Goal: Task Accomplishment & Management: Manage account settings

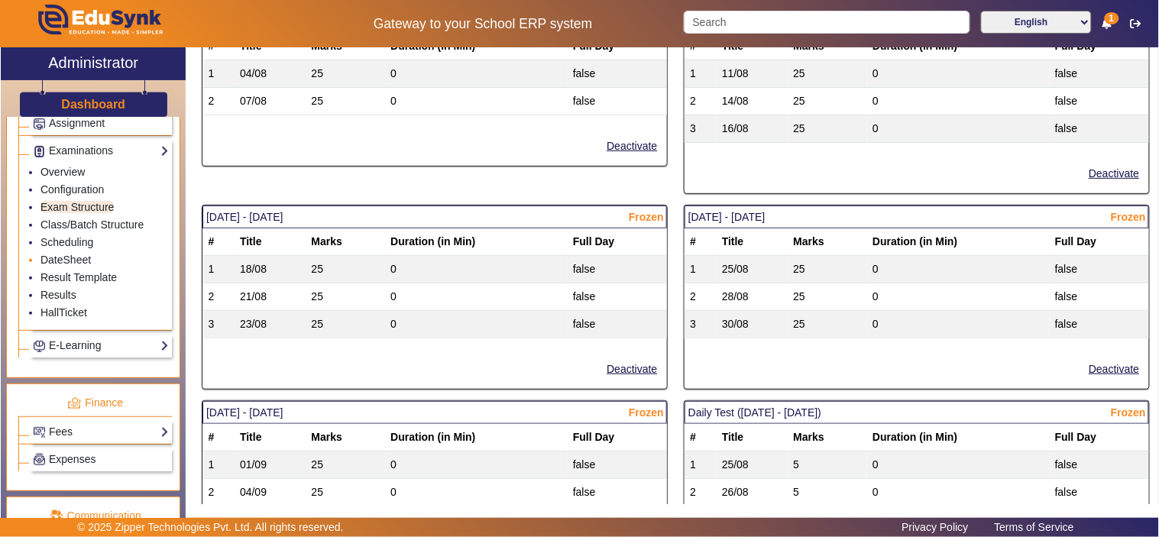
scroll to position [1548, 0]
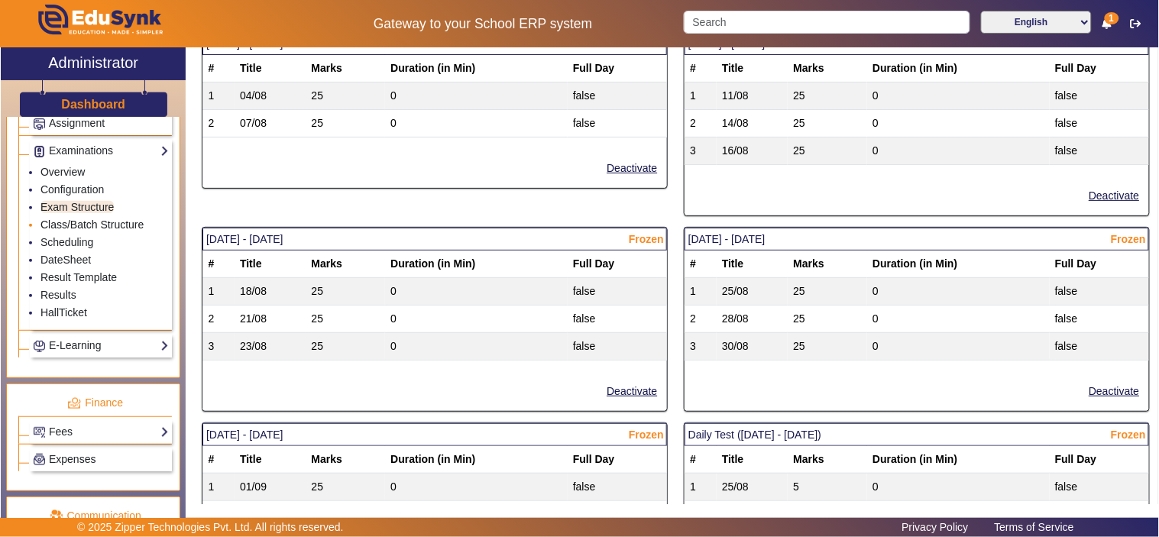
click at [73, 227] on link "Class/Batch Structure" at bounding box center [92, 225] width 103 height 12
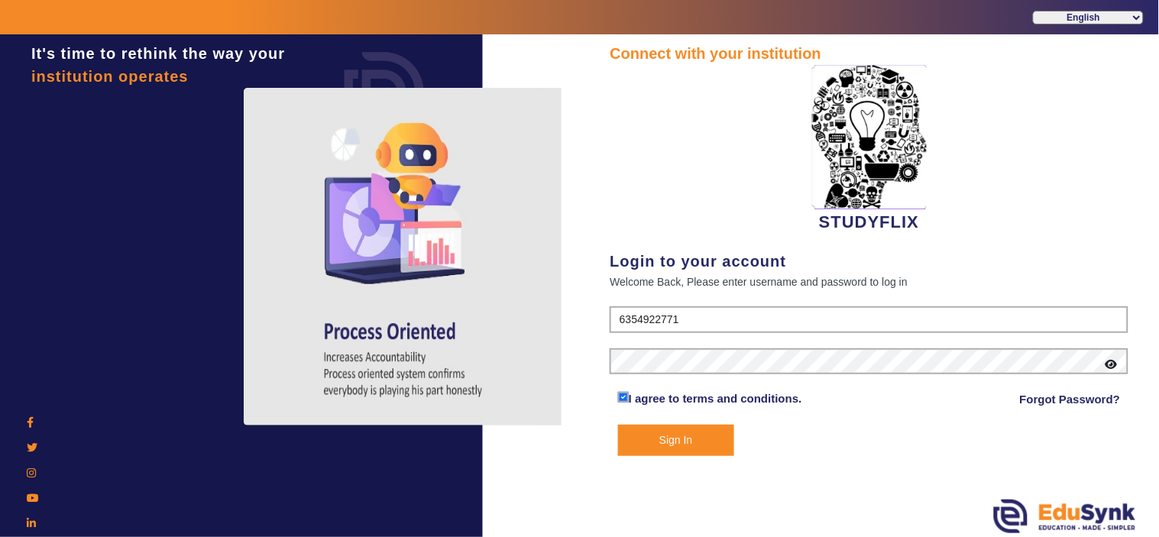
click at [705, 437] on button "Sign In" at bounding box center [676, 440] width 116 height 31
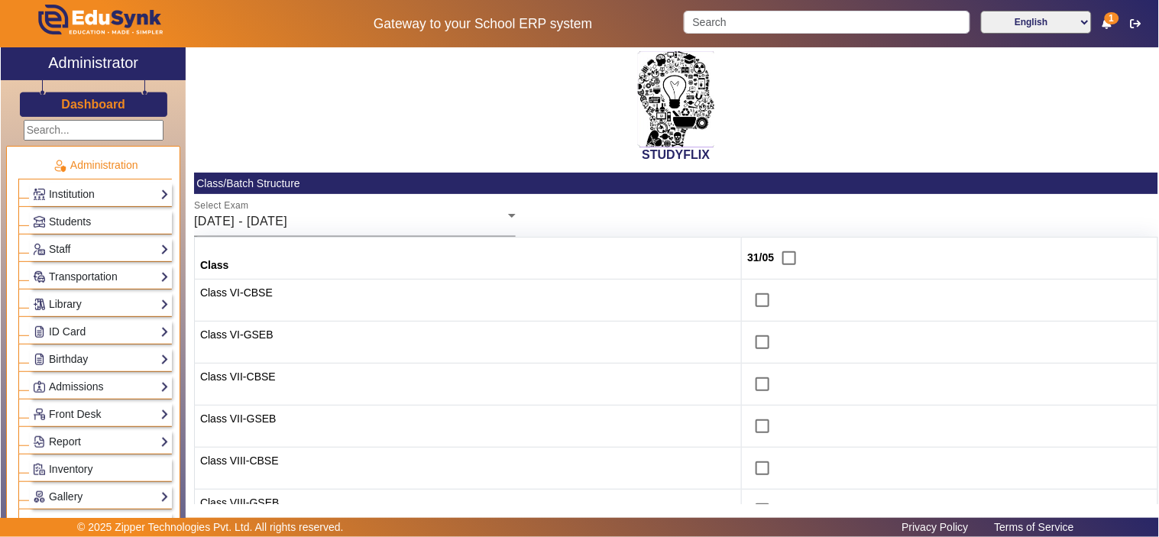
click at [399, 218] on div "[DATE] - [DATE]" at bounding box center [351, 221] width 314 height 18
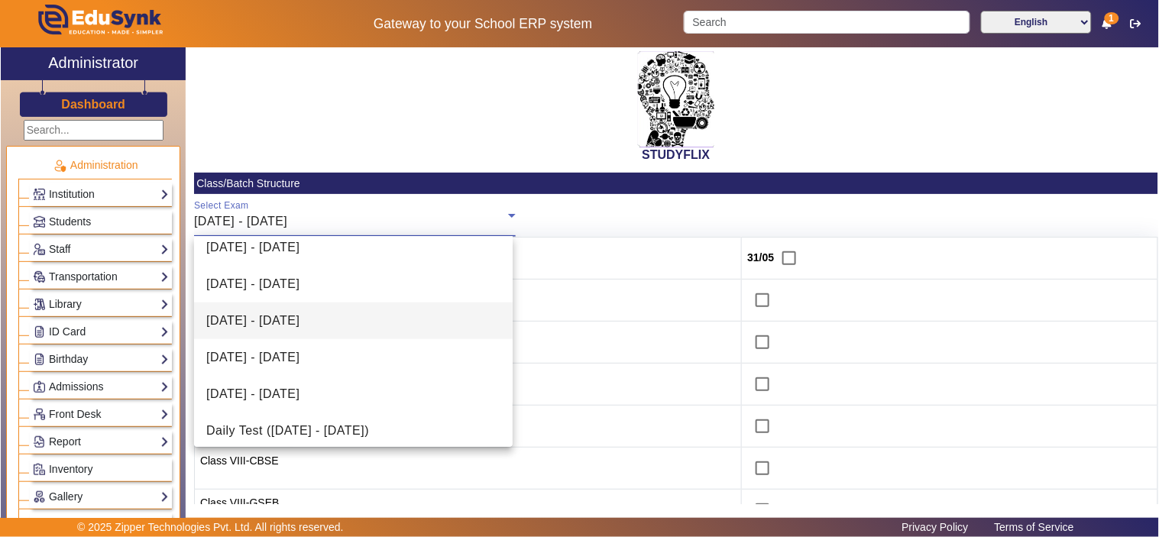
scroll to position [425, 0]
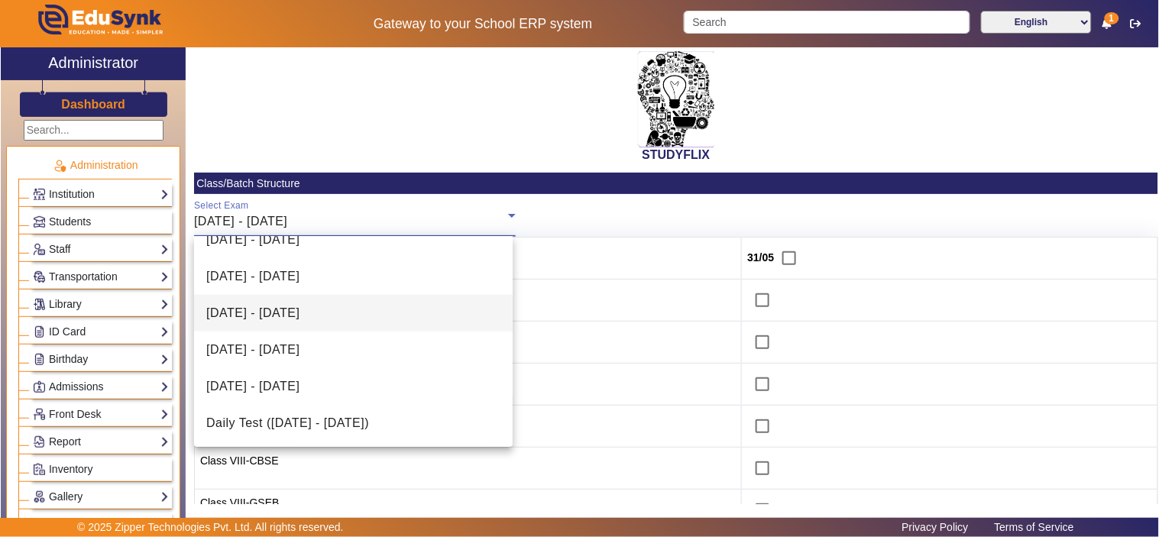
click at [353, 308] on mat-option "[DATE] - [DATE]" at bounding box center [353, 313] width 319 height 37
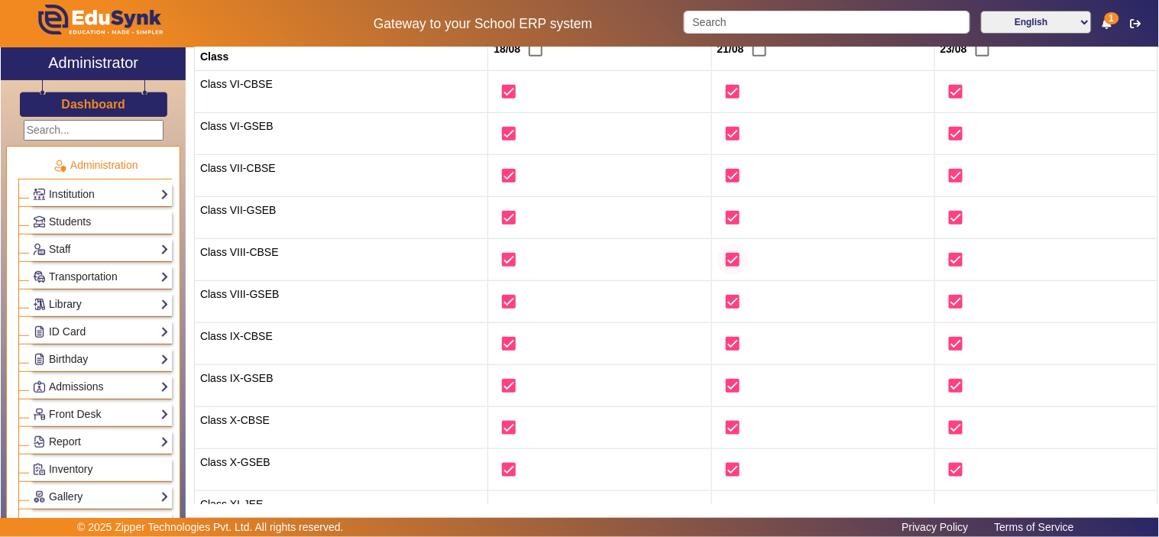
scroll to position [0, 0]
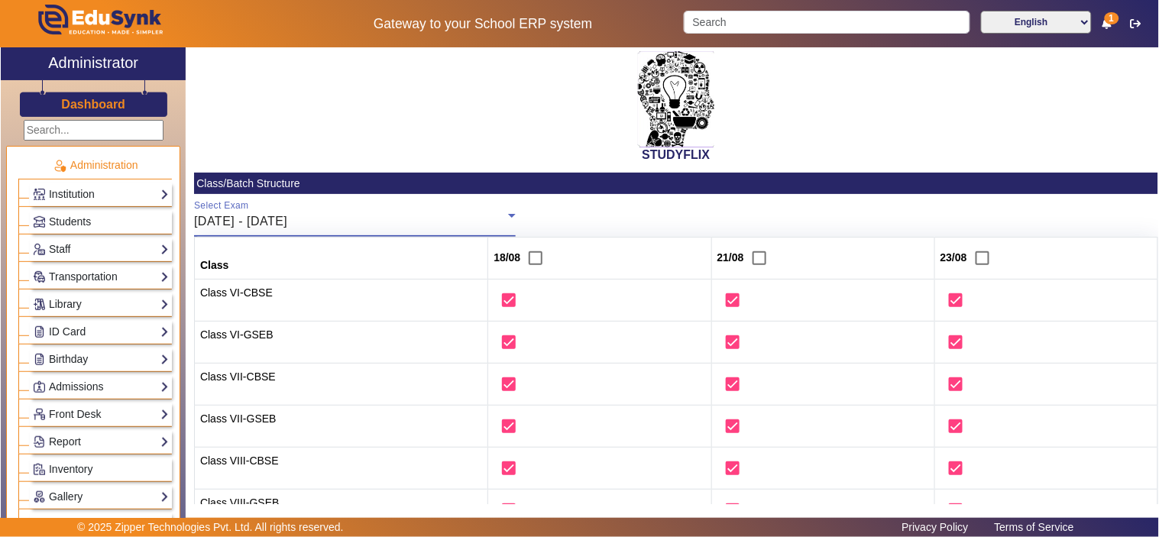
click at [399, 224] on div "[DATE] - [DATE]" at bounding box center [351, 221] width 314 height 18
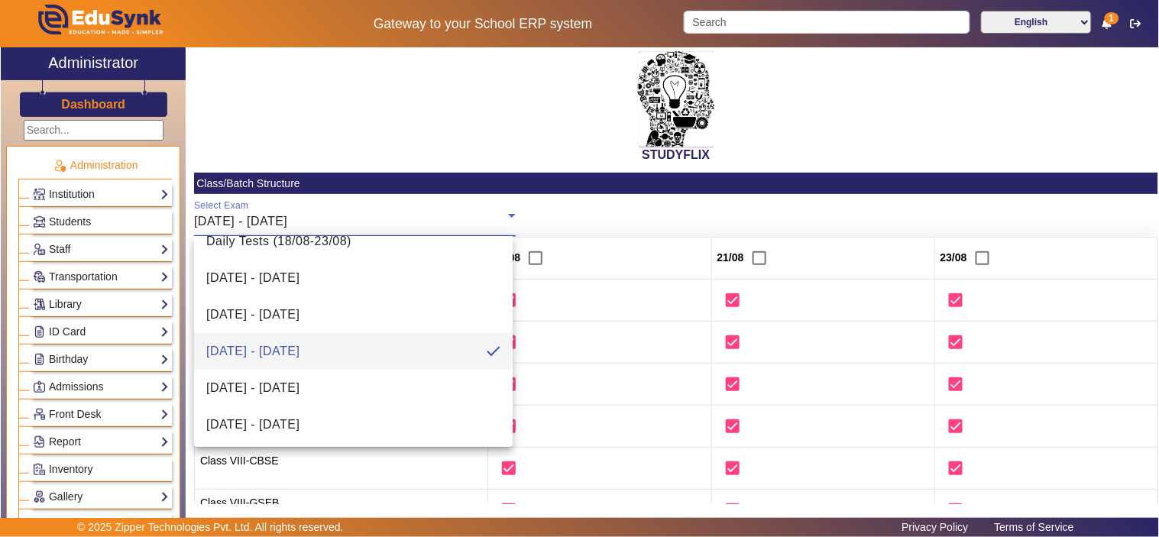
scroll to position [425, 0]
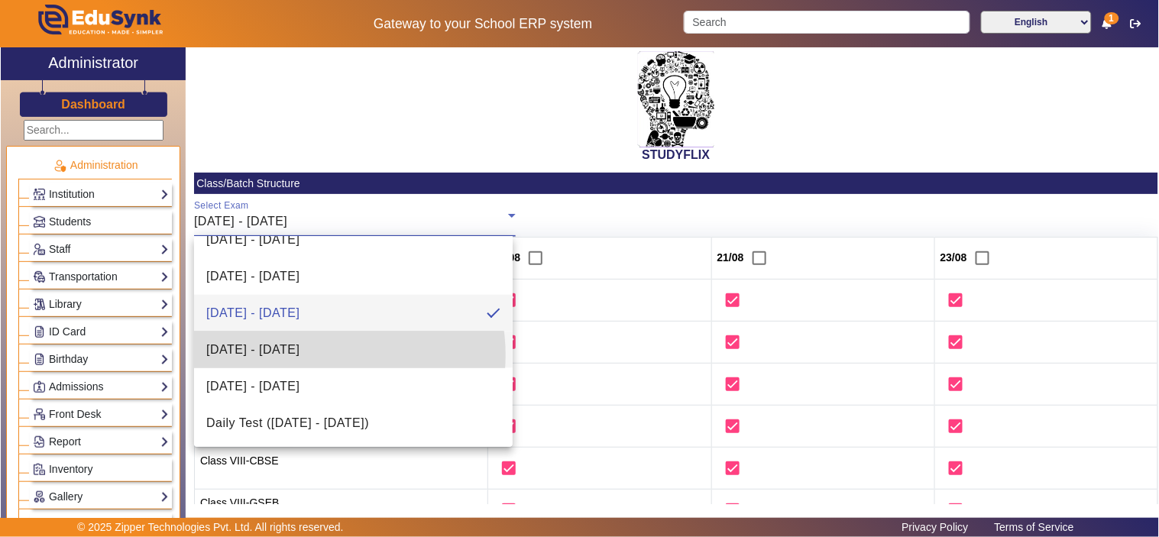
click at [300, 355] on span "[DATE] - [DATE]" at bounding box center [252, 350] width 93 height 18
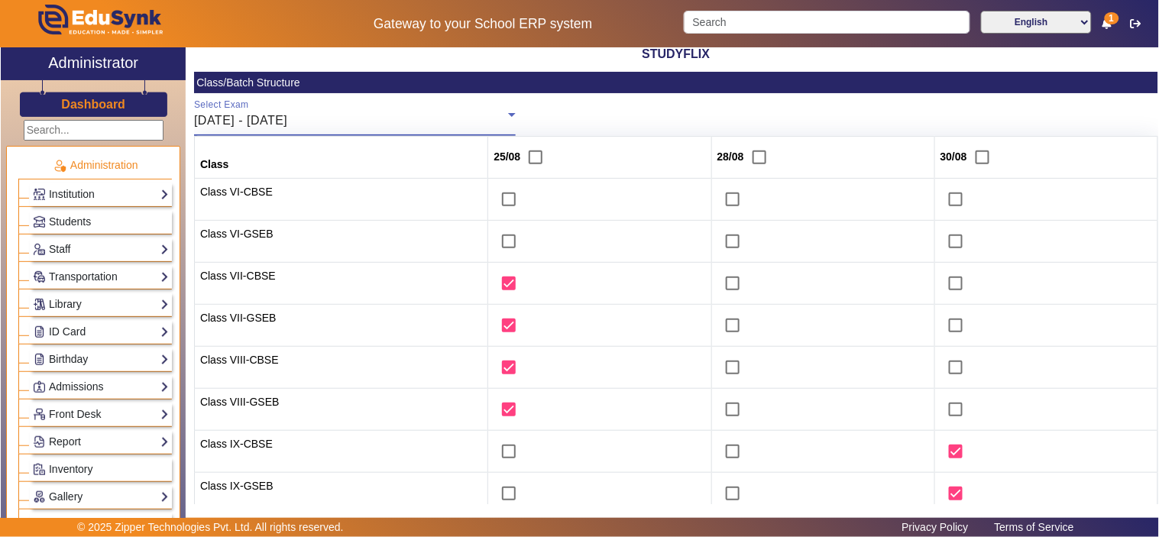
scroll to position [141, 0]
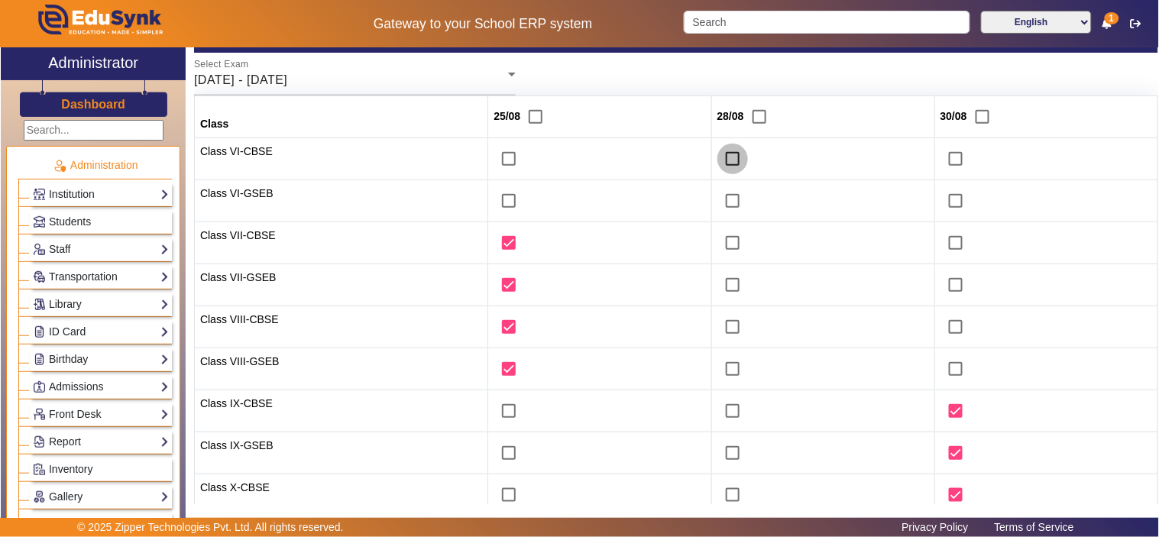
click at [718, 161] on input "checkbox" at bounding box center [733, 159] width 31 height 31
checkbox input "true"
click at [722, 200] on input "checkbox" at bounding box center [733, 201] width 31 height 31
checkbox input "true"
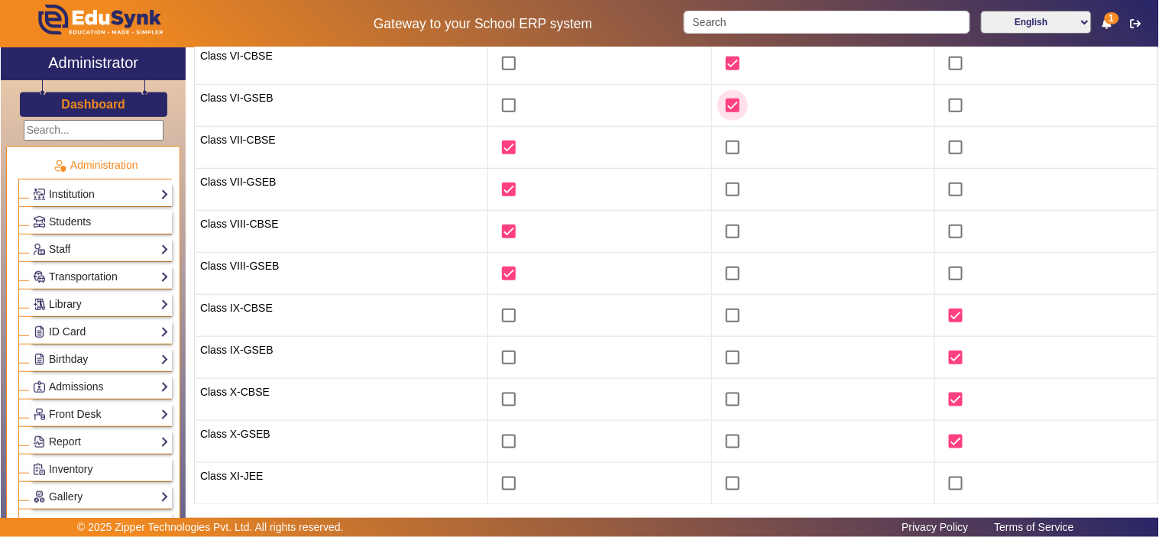
scroll to position [388, 0]
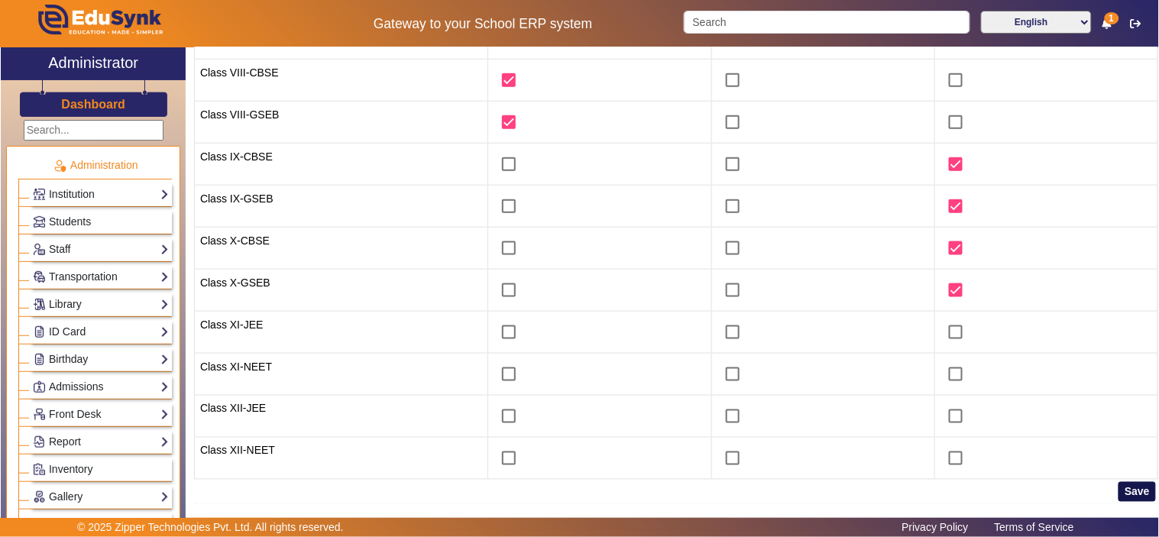
click at [1133, 483] on button "Save" at bounding box center [1137, 492] width 37 height 20
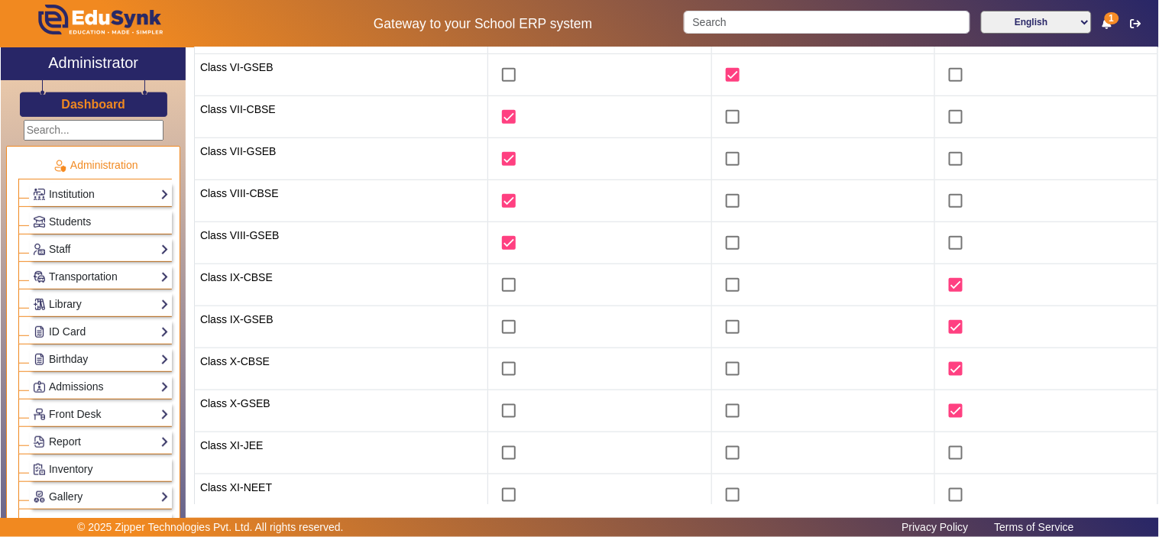
scroll to position [105, 0]
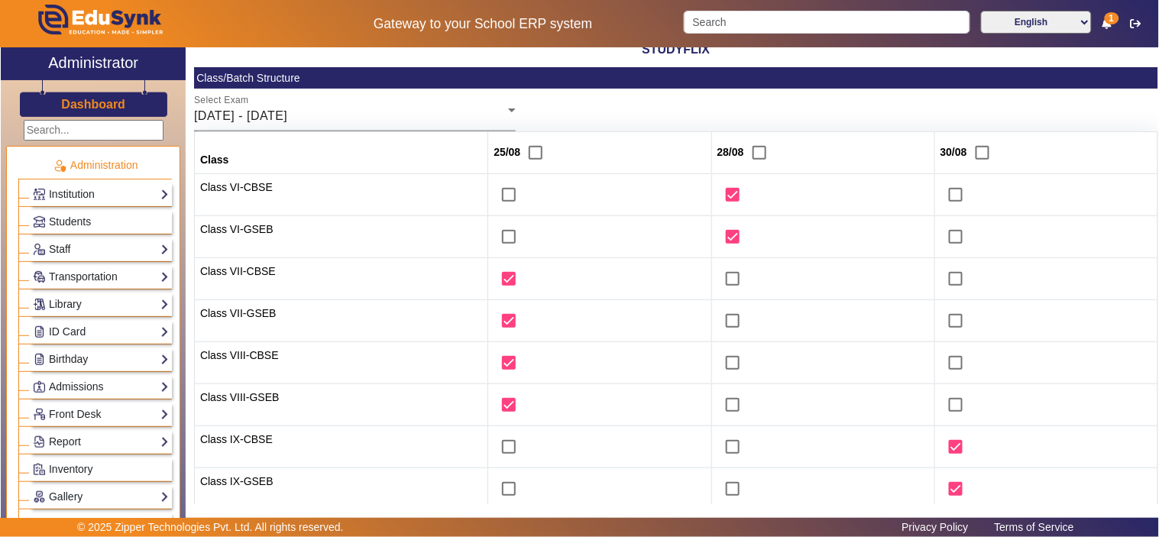
click at [278, 117] on span "[DATE] - [DATE]" at bounding box center [240, 115] width 93 height 13
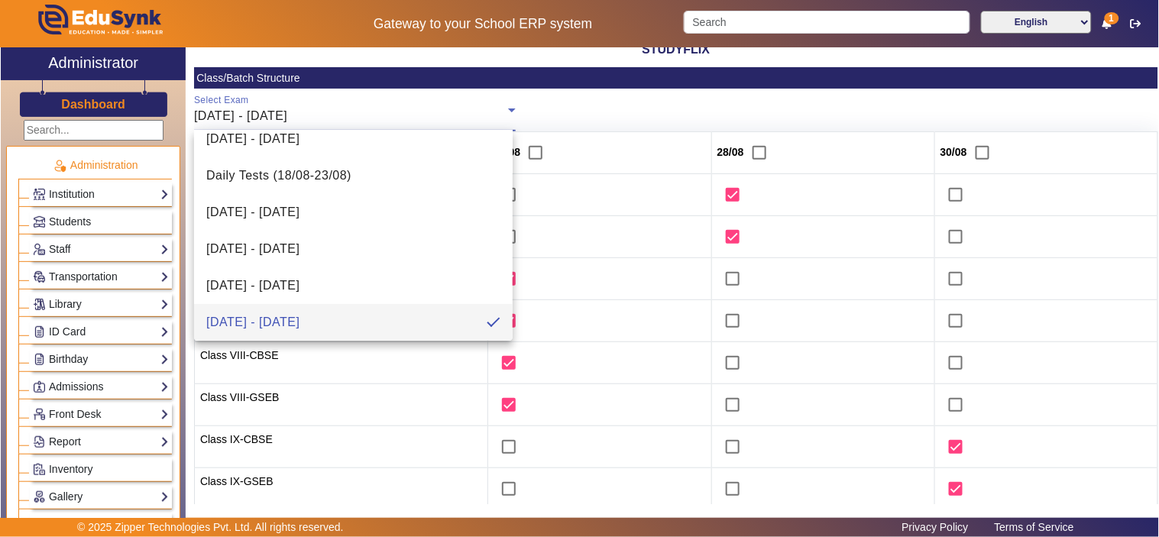
scroll to position [425, 0]
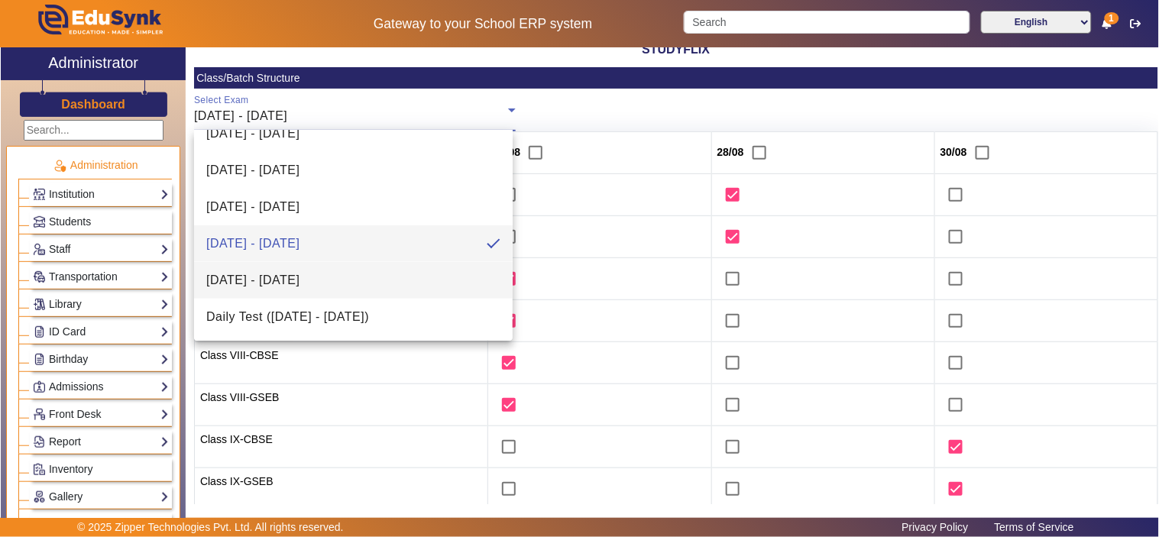
click at [288, 278] on span "[DATE] - [DATE]" at bounding box center [252, 280] width 93 height 18
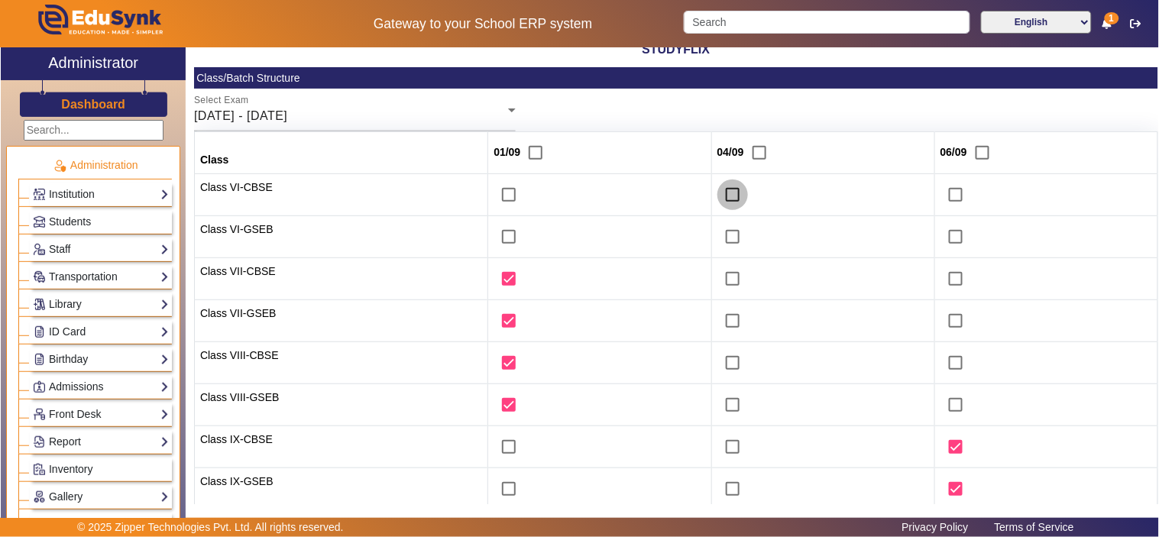
click at [722, 188] on input "checkbox" at bounding box center [733, 195] width 31 height 31
checkbox input "true"
click at [722, 239] on input "checkbox" at bounding box center [733, 237] width 31 height 31
checkbox input "true"
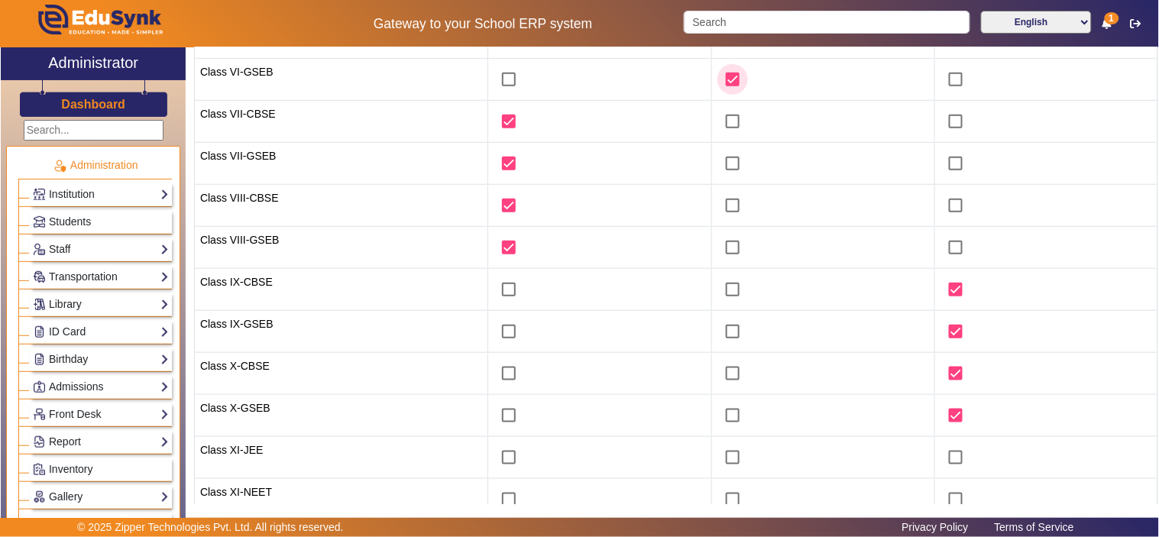
scroll to position [388, 0]
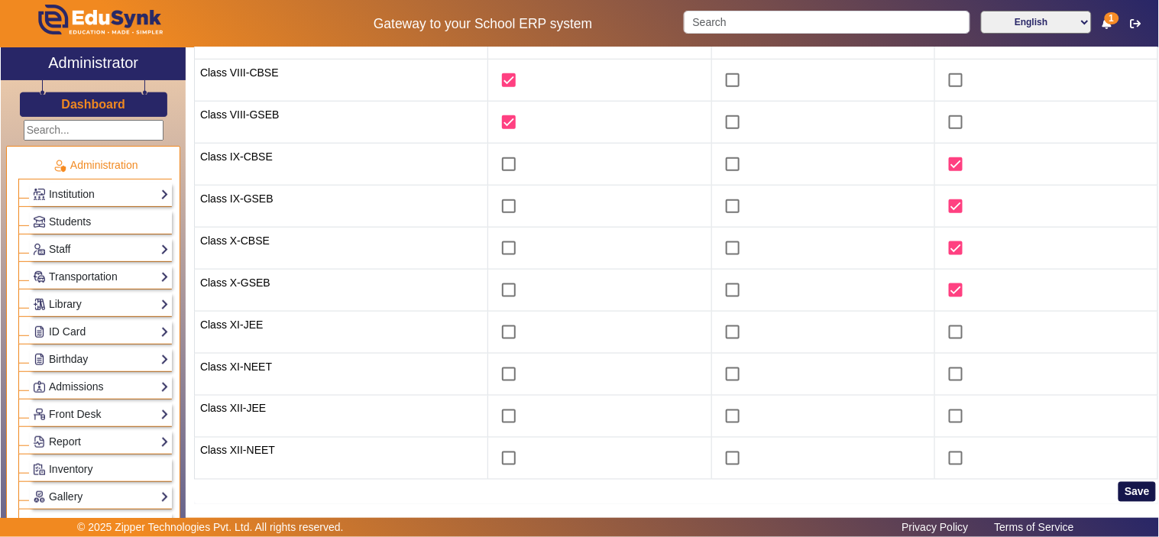
click at [1134, 485] on button "Save" at bounding box center [1137, 492] width 37 height 20
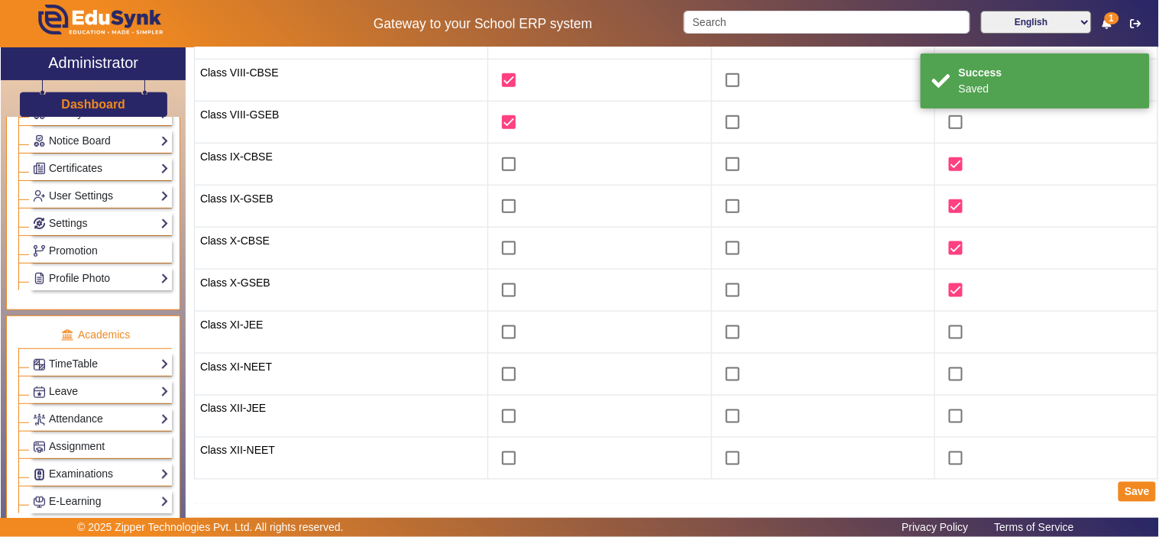
scroll to position [424, 0]
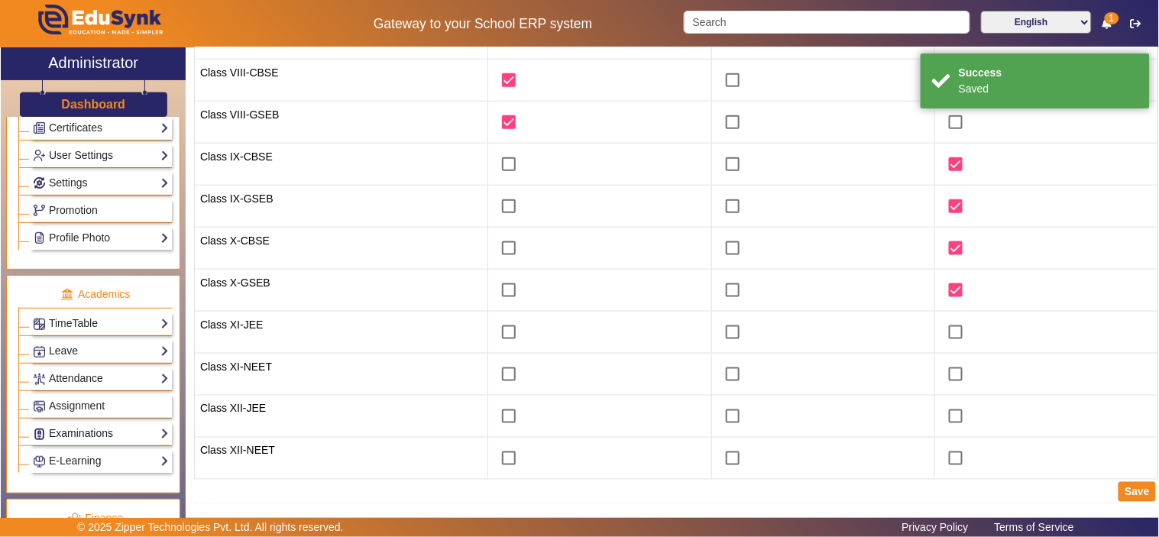
click at [101, 431] on link "Examinations" at bounding box center [101, 434] width 136 height 18
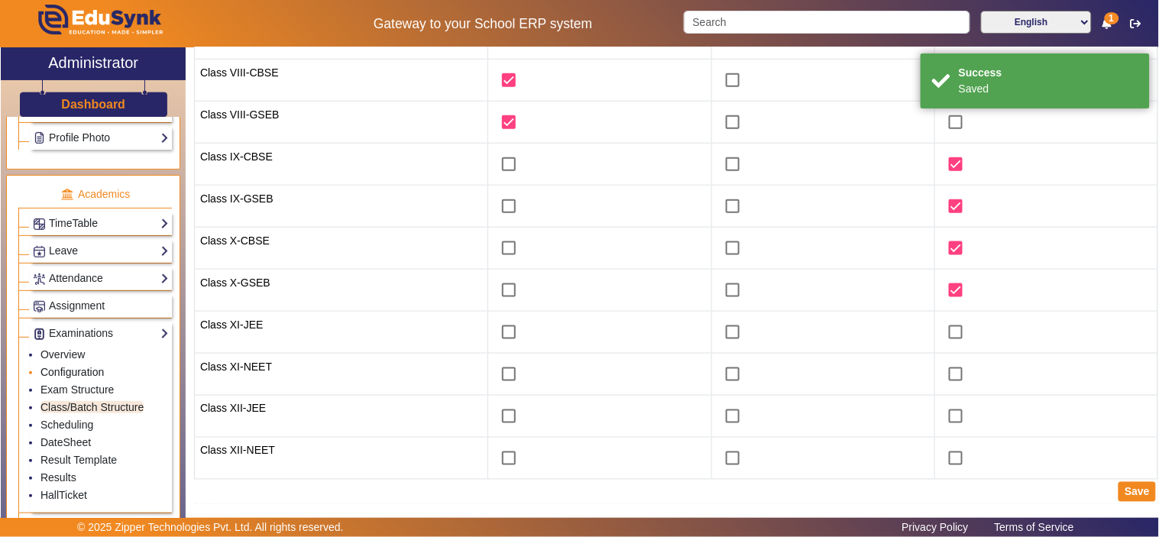
scroll to position [566, 0]
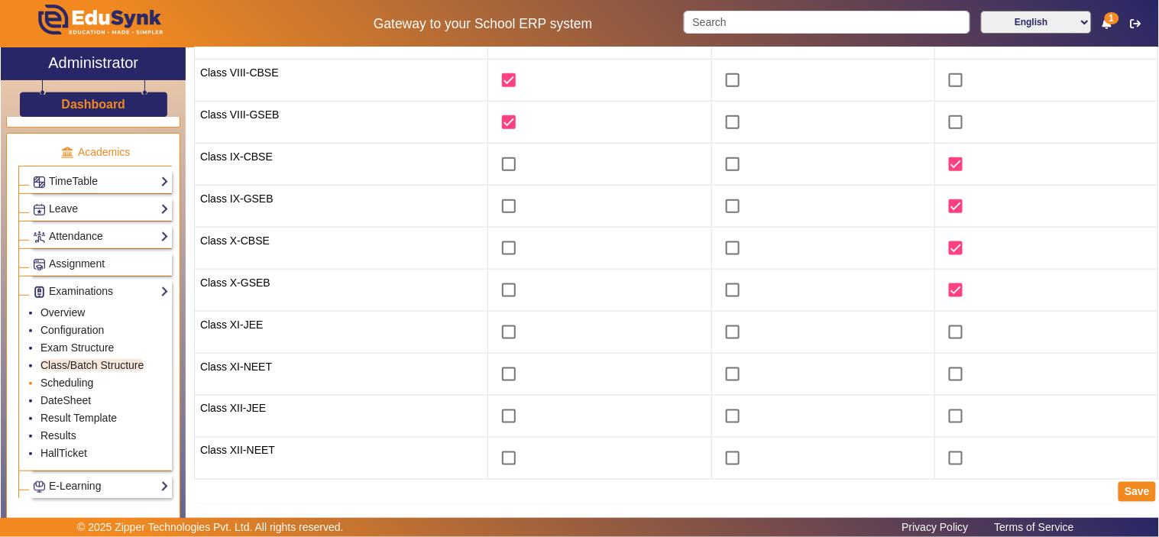
click at [86, 382] on link "Scheduling" at bounding box center [67, 383] width 53 height 12
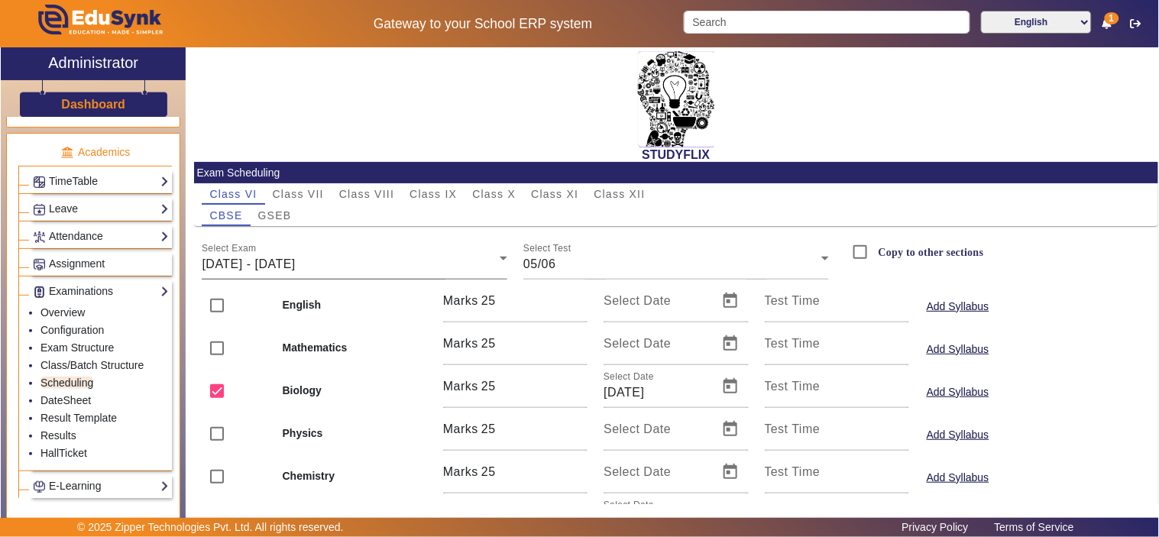
click at [295, 264] on span "[DATE] - [DATE]" at bounding box center [248, 264] width 93 height 13
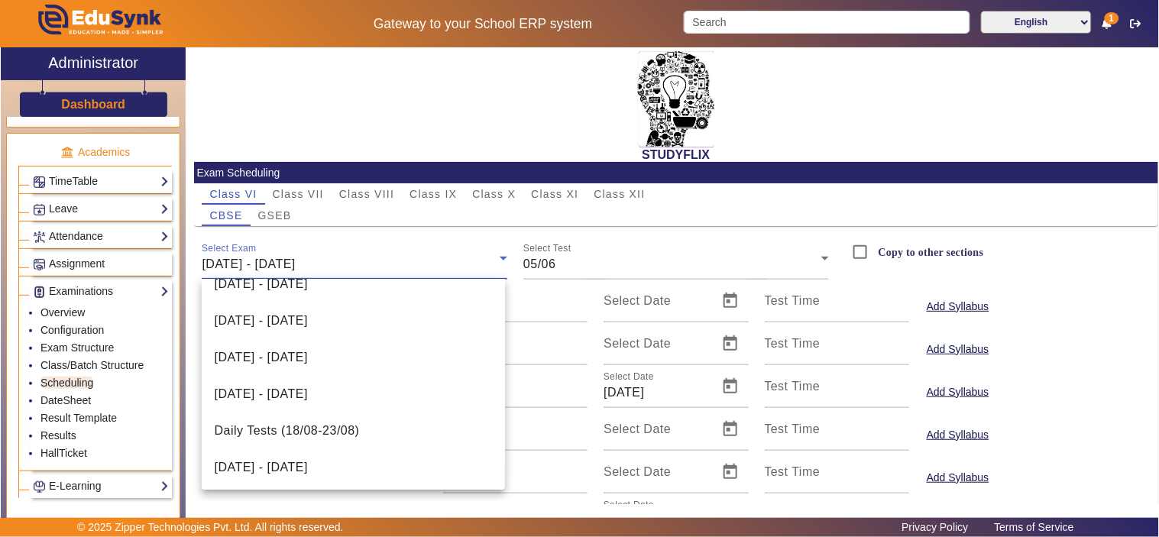
scroll to position [387, 0]
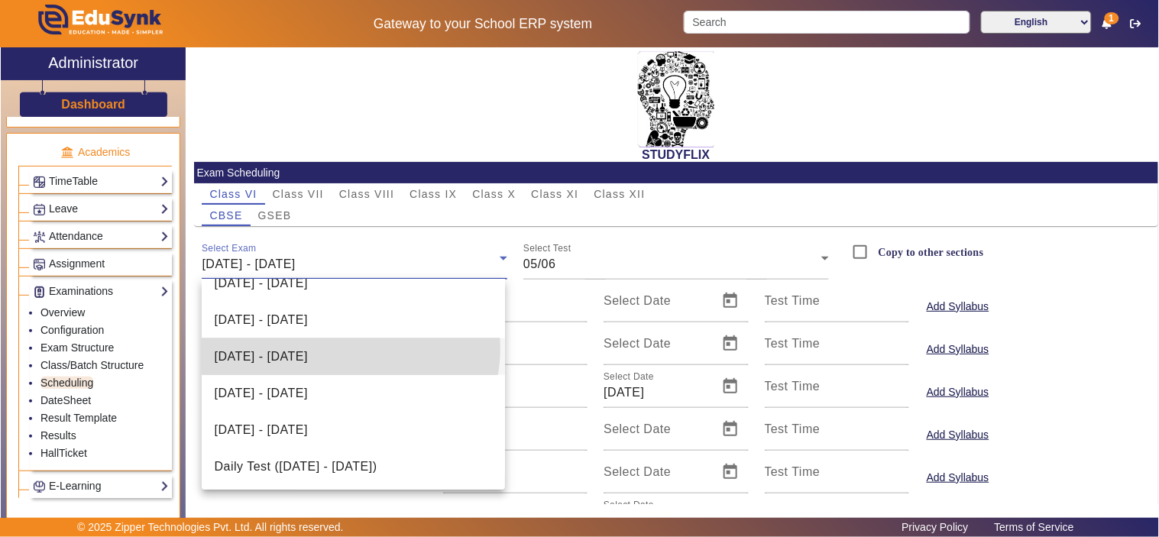
click at [307, 348] on span "[DATE] - [DATE]" at bounding box center [260, 357] width 93 height 18
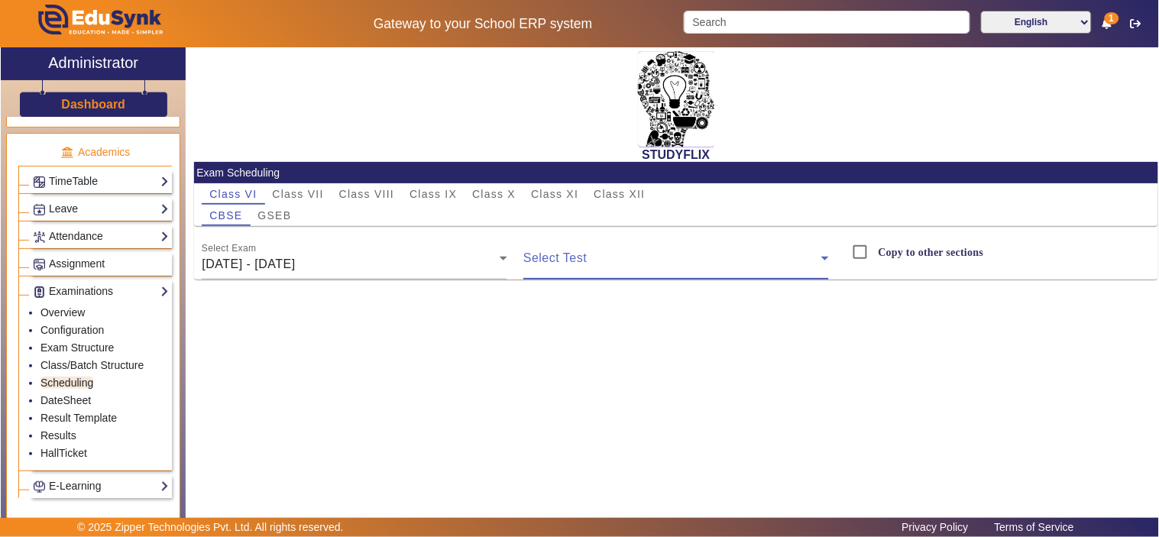
click at [629, 256] on span at bounding box center [673, 264] width 298 height 18
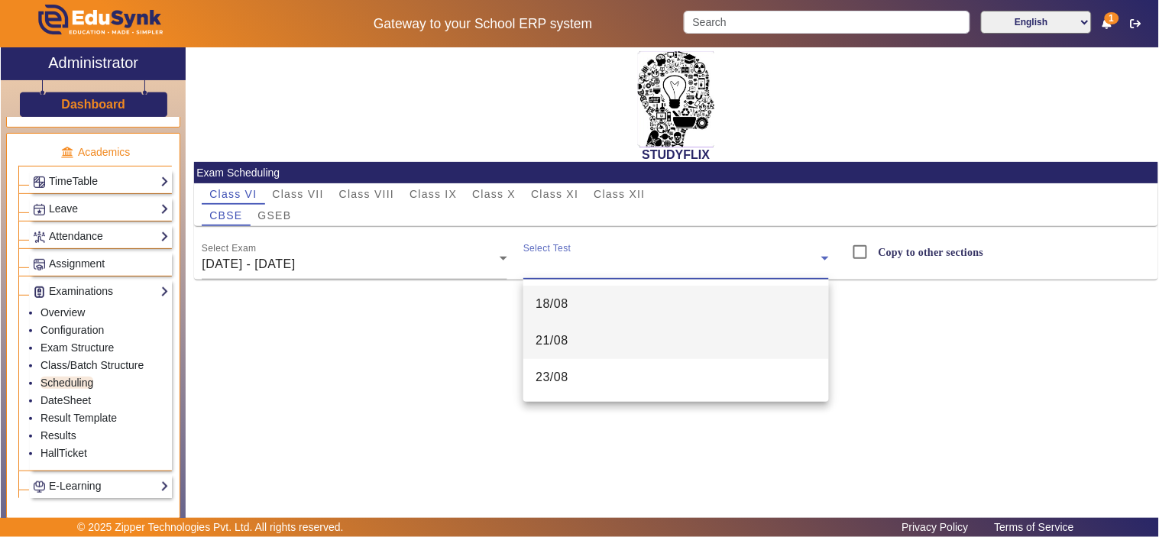
click at [582, 338] on mat-option "21/08" at bounding box center [677, 341] width 306 height 37
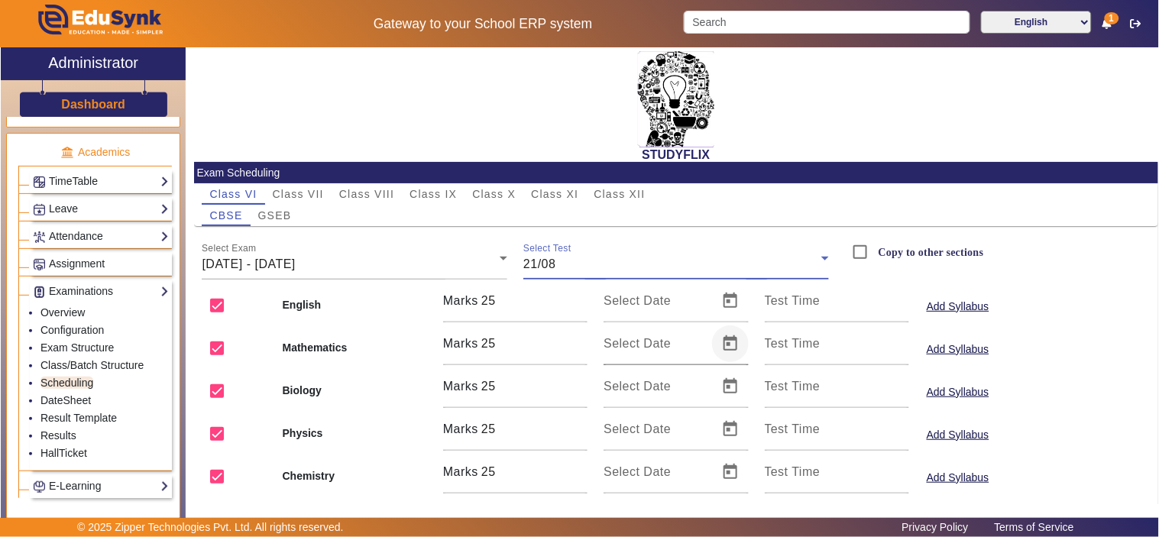
click at [728, 345] on span "Open calendar" at bounding box center [730, 344] width 37 height 37
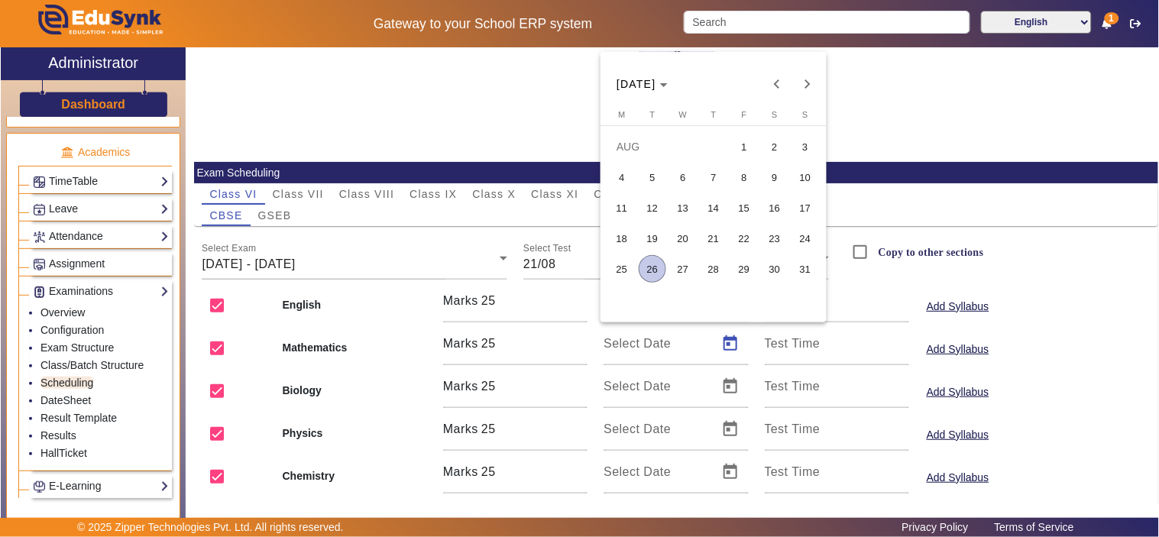
click at [719, 239] on span "21" at bounding box center [714, 239] width 28 height 28
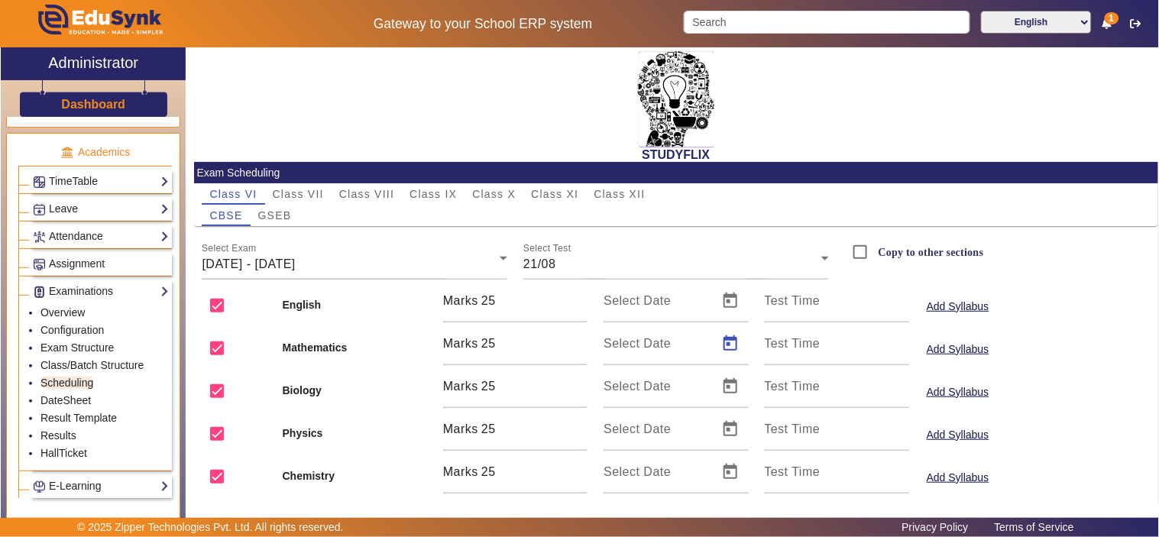
type input "[DATE]"
click at [726, 471] on span "Open calendar" at bounding box center [730, 472] width 37 height 37
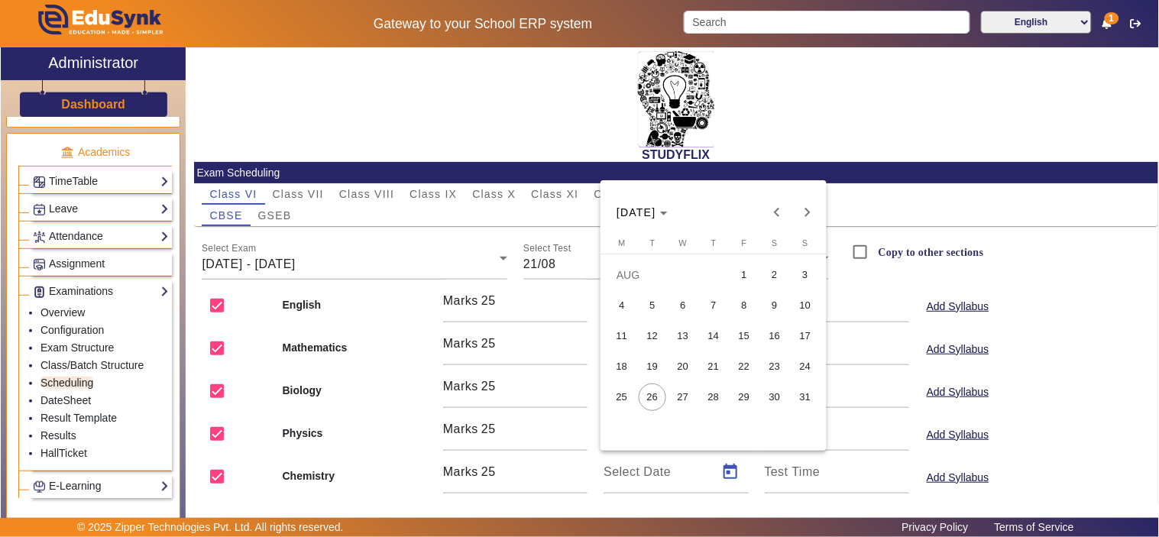
click at [721, 362] on span "21" at bounding box center [714, 367] width 28 height 28
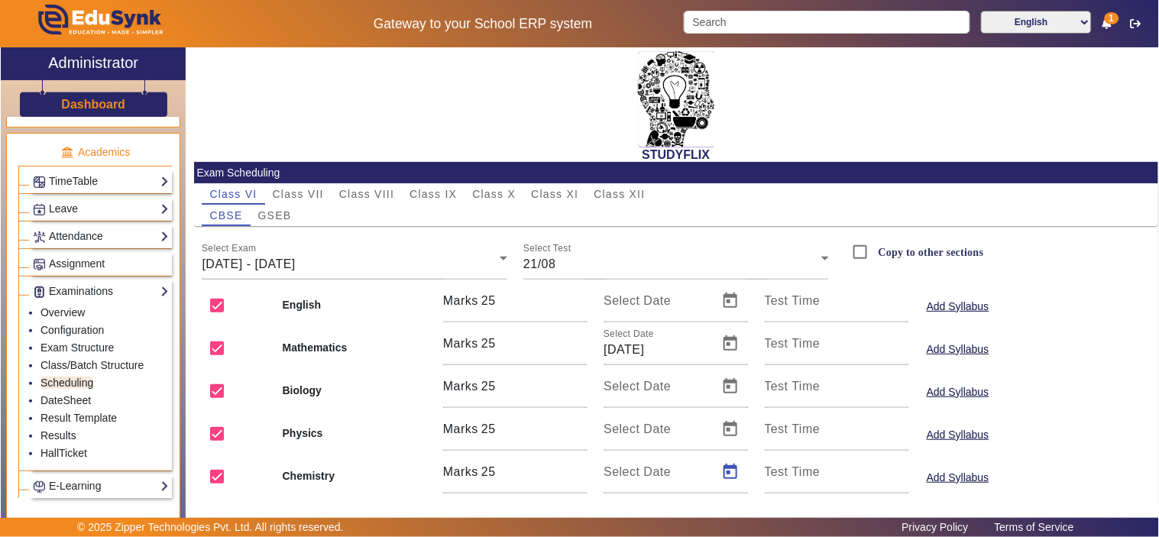
type input "[DATE]"
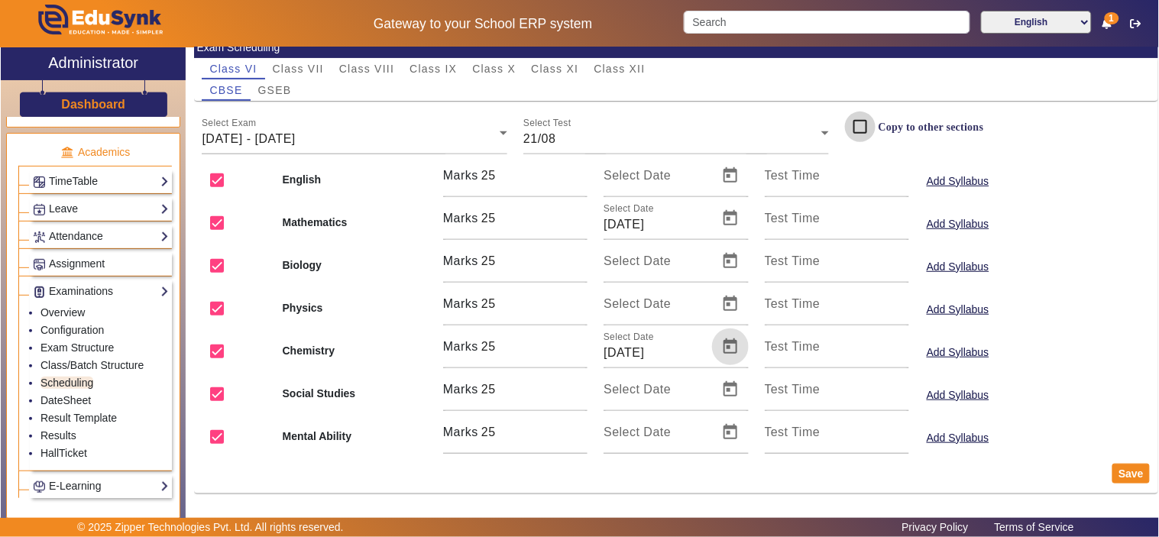
click at [858, 127] on input "Copy to other sections" at bounding box center [860, 127] width 31 height 31
checkbox input "true"
click at [1119, 475] on button "Save" at bounding box center [1131, 474] width 37 height 20
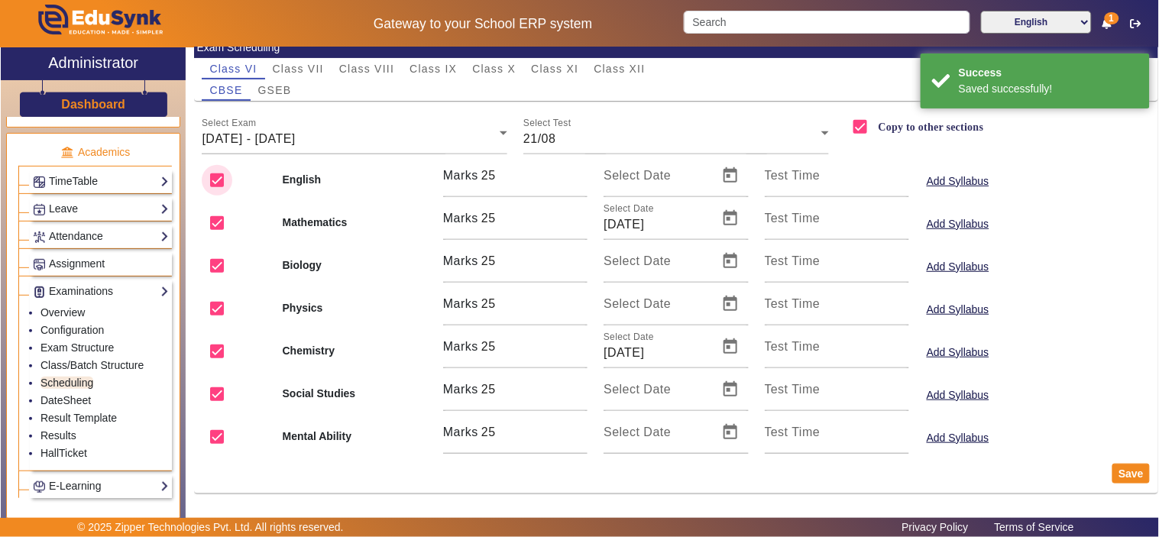
click at [215, 180] on input "checkbox" at bounding box center [217, 180] width 31 height 31
checkbox input "false"
click at [225, 263] on input "checkbox" at bounding box center [217, 266] width 31 height 31
checkbox input "false"
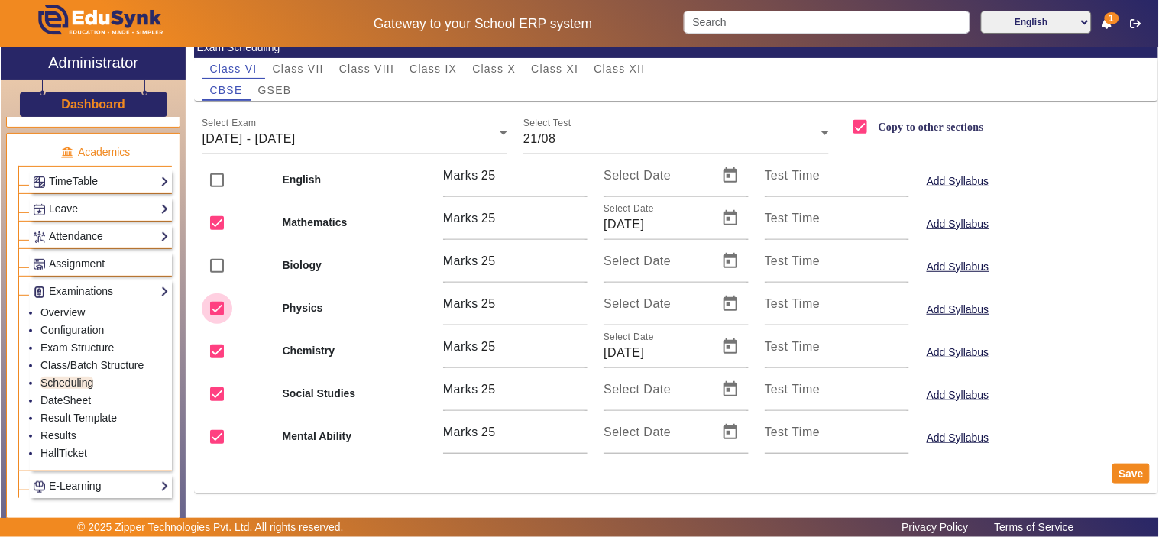
click at [224, 318] on input "checkbox" at bounding box center [217, 308] width 31 height 31
checkbox input "false"
drag, startPoint x: 223, startPoint y: 388, endPoint x: 220, endPoint y: 413, distance: 25.4
click at [223, 392] on input "checkbox" at bounding box center [217, 394] width 31 height 31
checkbox input "false"
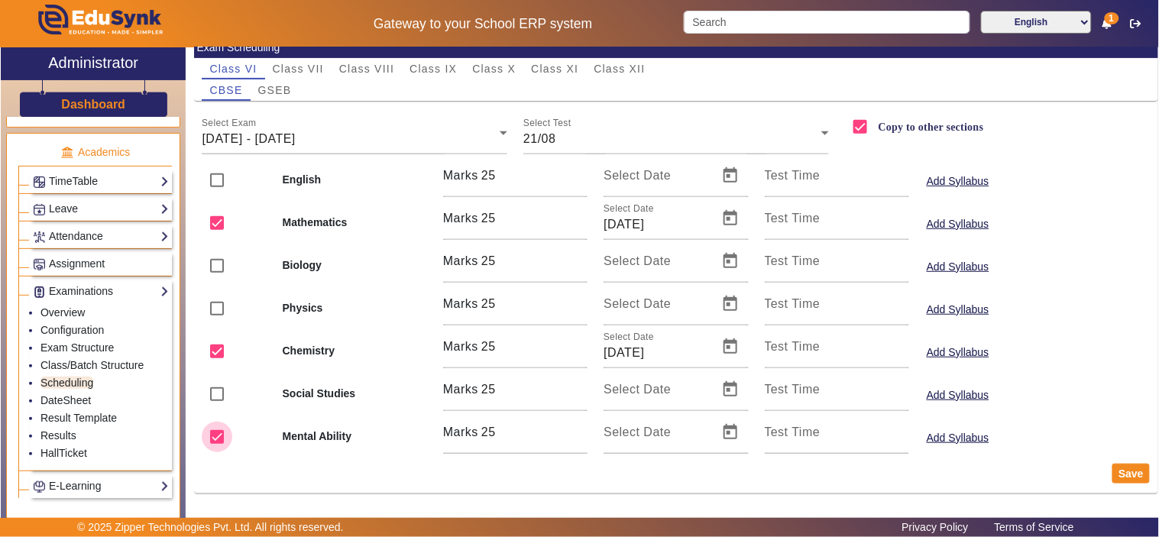
click at [216, 439] on input "checkbox" at bounding box center [217, 437] width 31 height 31
checkbox input "false"
click at [1128, 468] on button "Save" at bounding box center [1131, 474] width 37 height 20
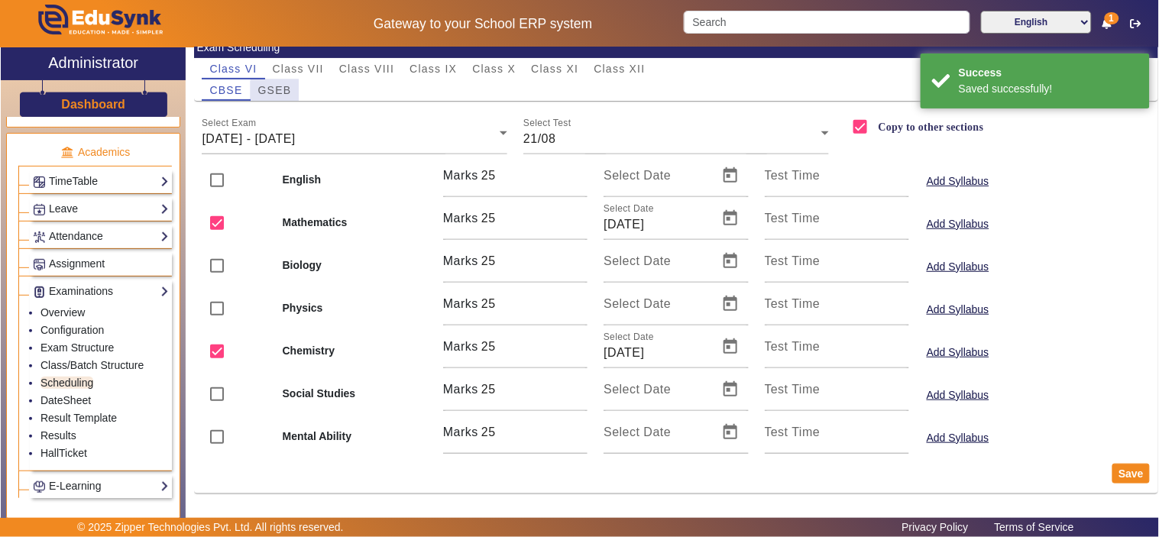
click at [281, 90] on span "GSEB" at bounding box center [275, 90] width 34 height 11
checkbox input "false"
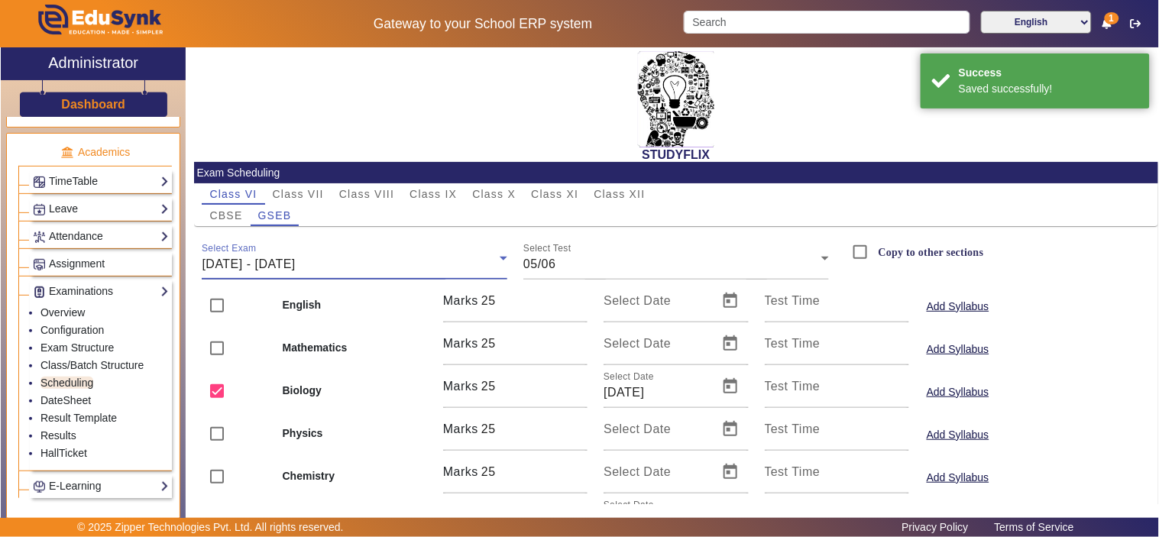
click at [295, 260] on span "[DATE] - [DATE]" at bounding box center [248, 264] width 93 height 13
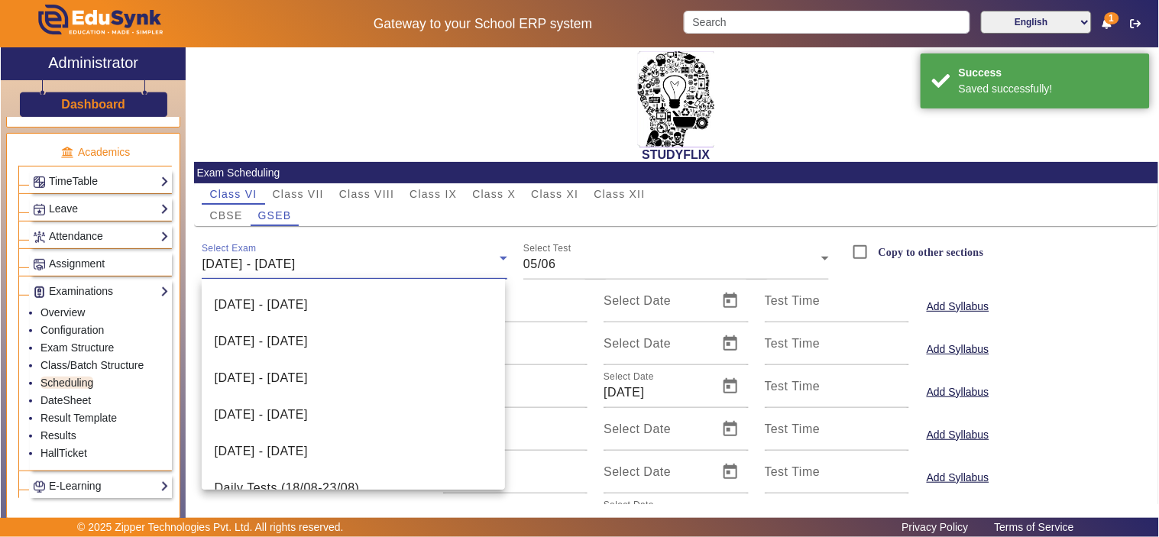
scroll to position [387, 0]
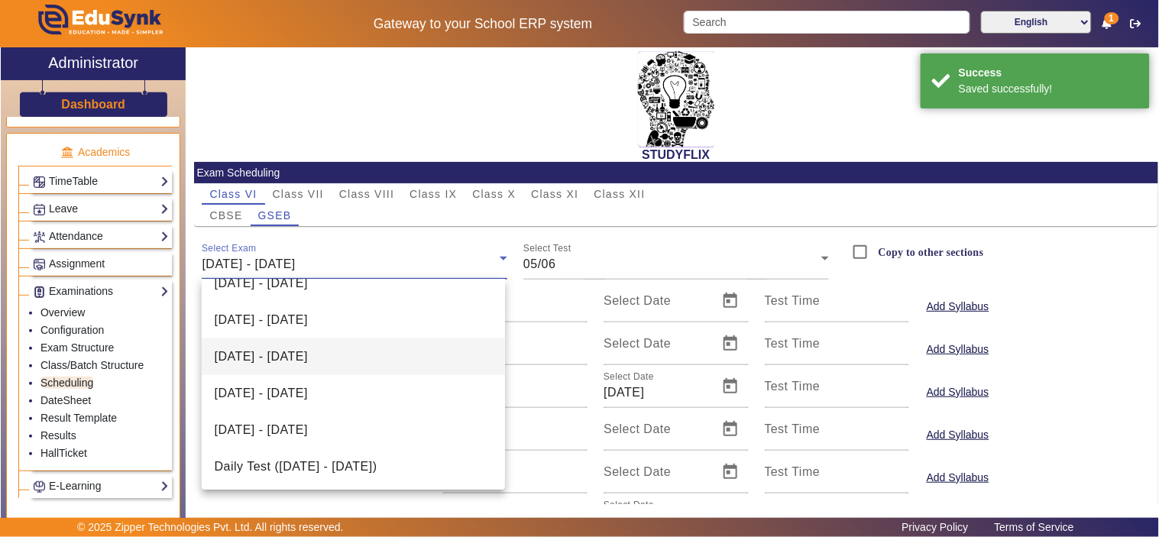
click at [391, 352] on mat-option "[DATE] - [DATE]" at bounding box center [353, 357] width 303 height 37
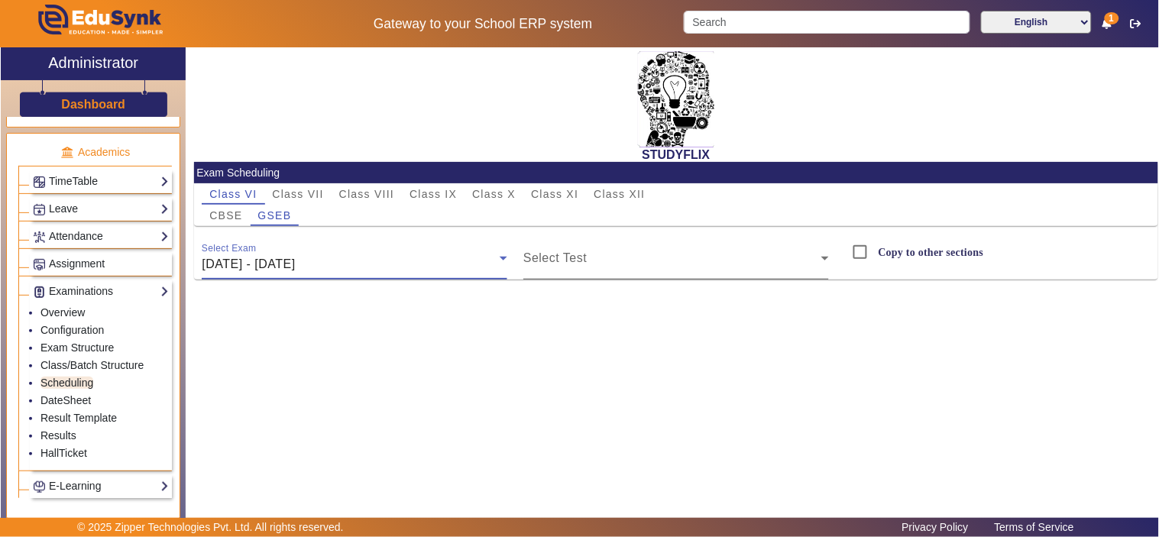
click at [624, 239] on div "Select Test" at bounding box center [677, 258] width 306 height 43
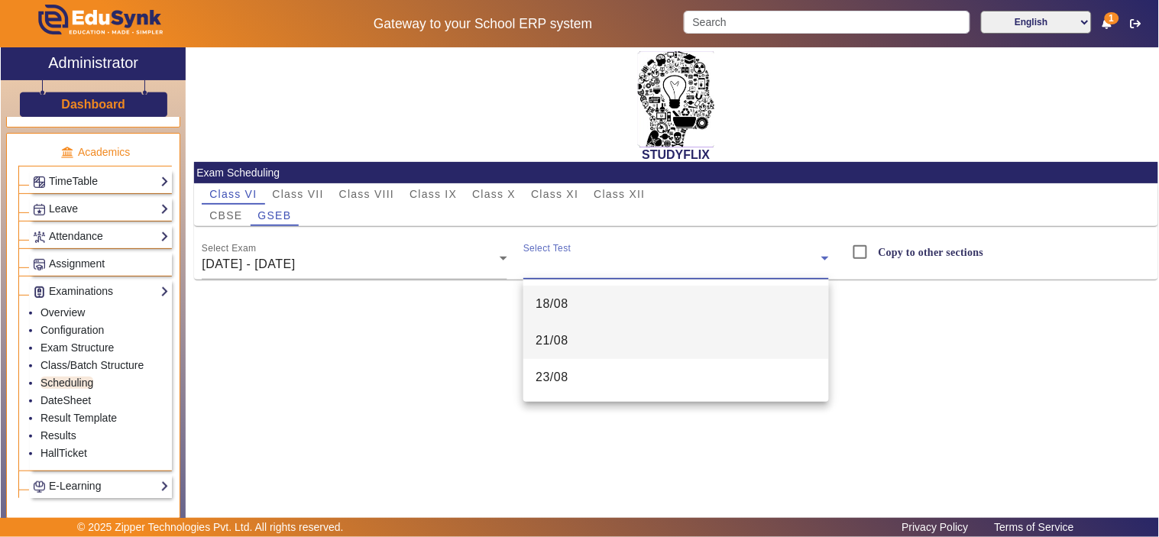
click at [625, 340] on mat-option "21/08" at bounding box center [677, 341] width 306 height 37
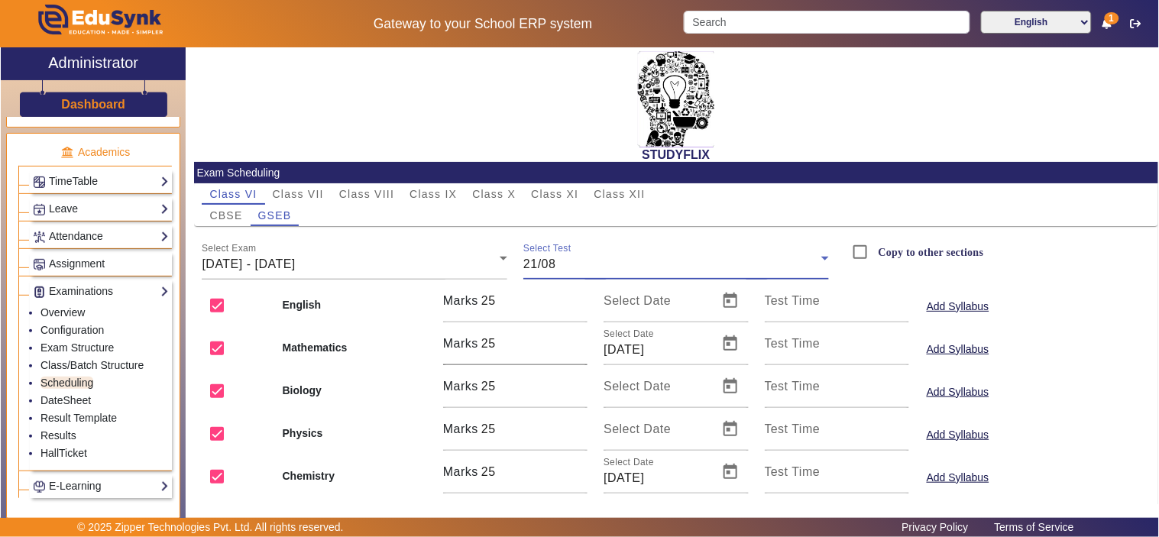
scroll to position [125, 0]
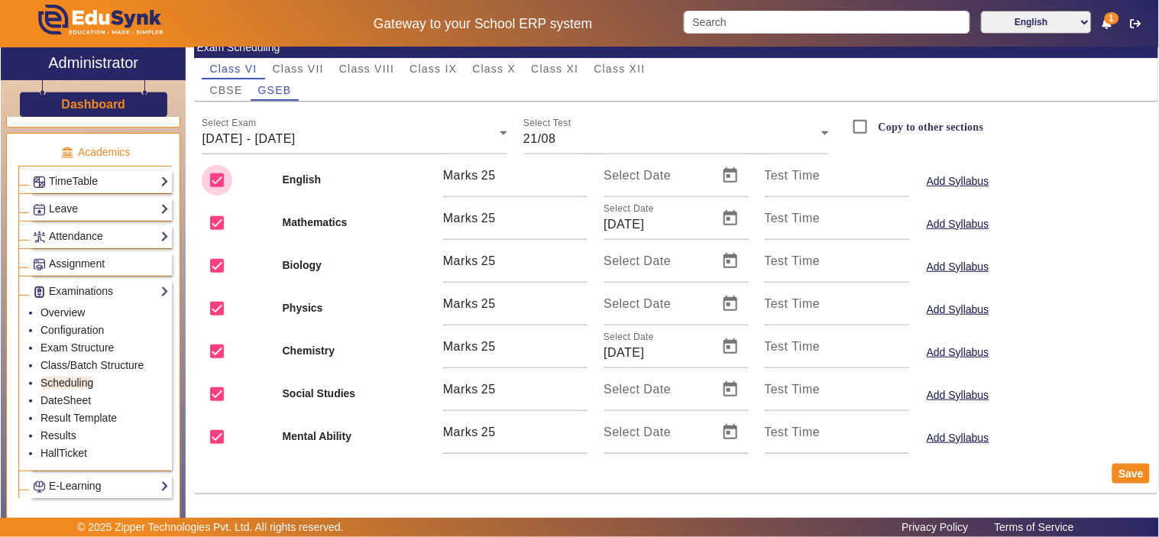
click at [212, 177] on input "checkbox" at bounding box center [217, 180] width 31 height 31
checkbox input "false"
click at [227, 269] on input "checkbox" at bounding box center [217, 266] width 31 height 31
checkbox input "false"
click at [224, 300] on input "checkbox" at bounding box center [217, 308] width 31 height 31
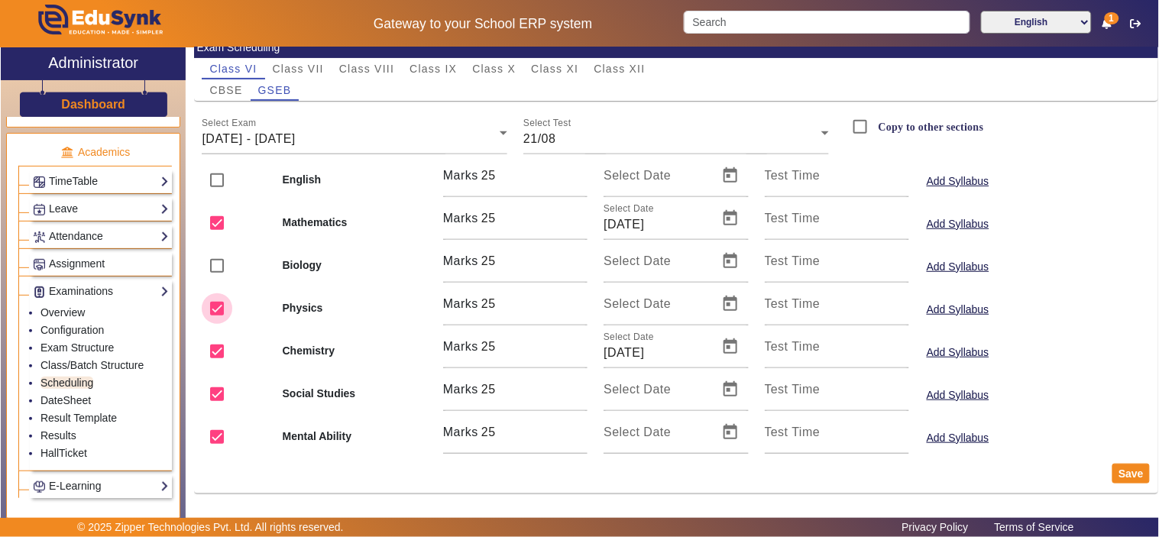
checkbox input "false"
click at [220, 391] on input "checkbox" at bounding box center [217, 394] width 31 height 31
checkbox input "false"
click at [225, 423] on input "checkbox" at bounding box center [217, 437] width 31 height 31
checkbox input "false"
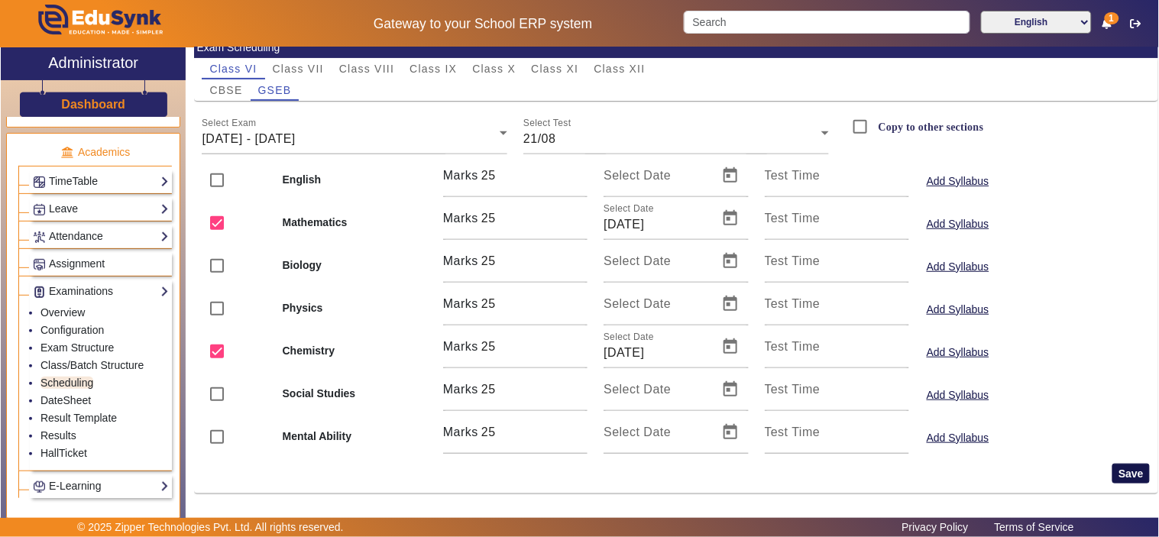
click at [1126, 479] on button "Save" at bounding box center [1131, 474] width 37 height 20
click at [352, 136] on div "[DATE] - [DATE]" at bounding box center [351, 139] width 298 height 18
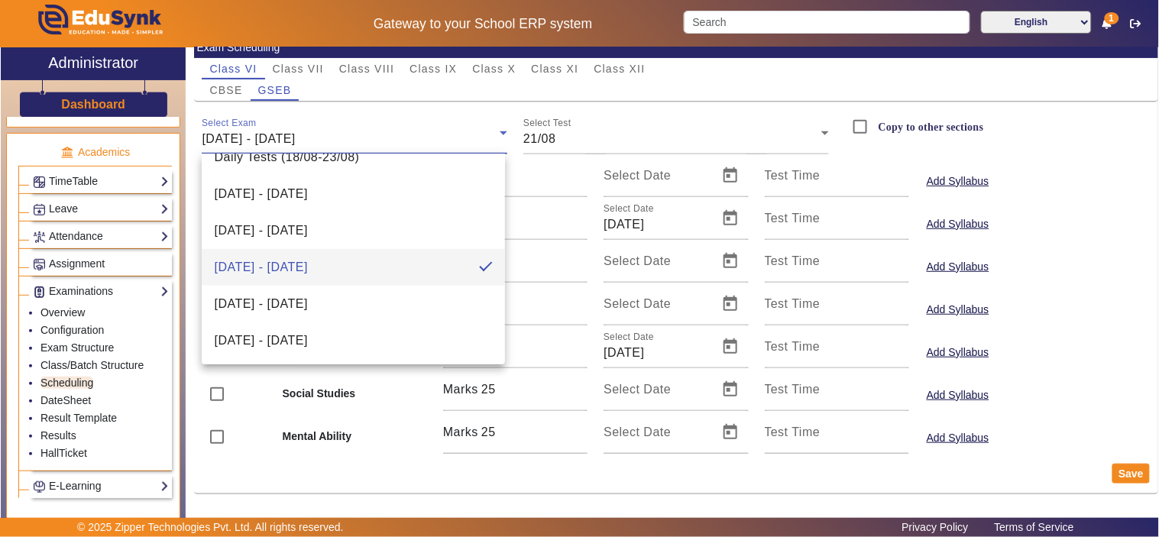
scroll to position [387, 0]
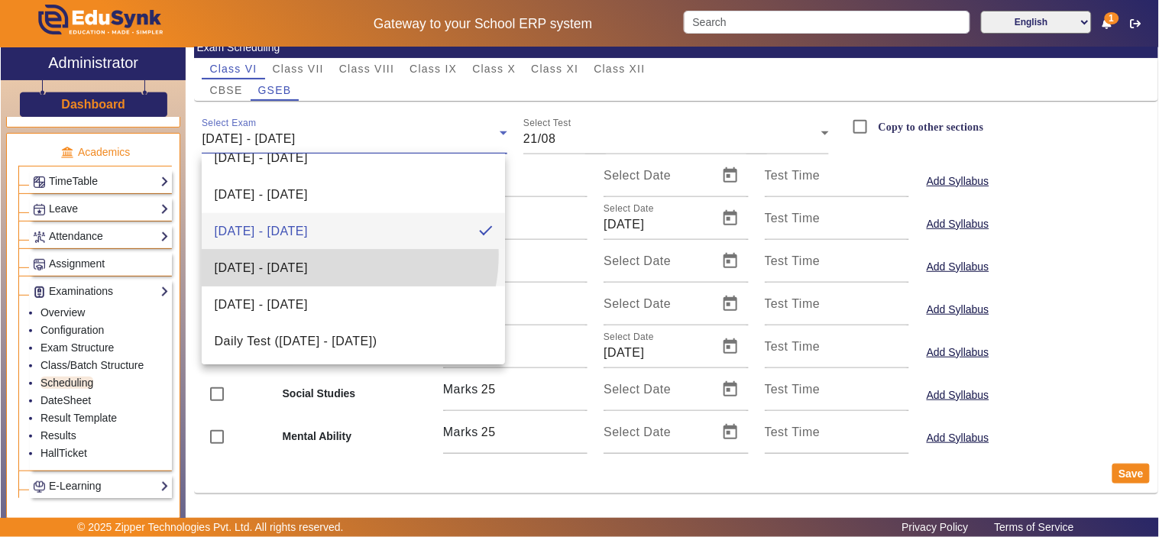
click at [321, 254] on mat-option "[DATE] - [DATE]" at bounding box center [353, 268] width 303 height 37
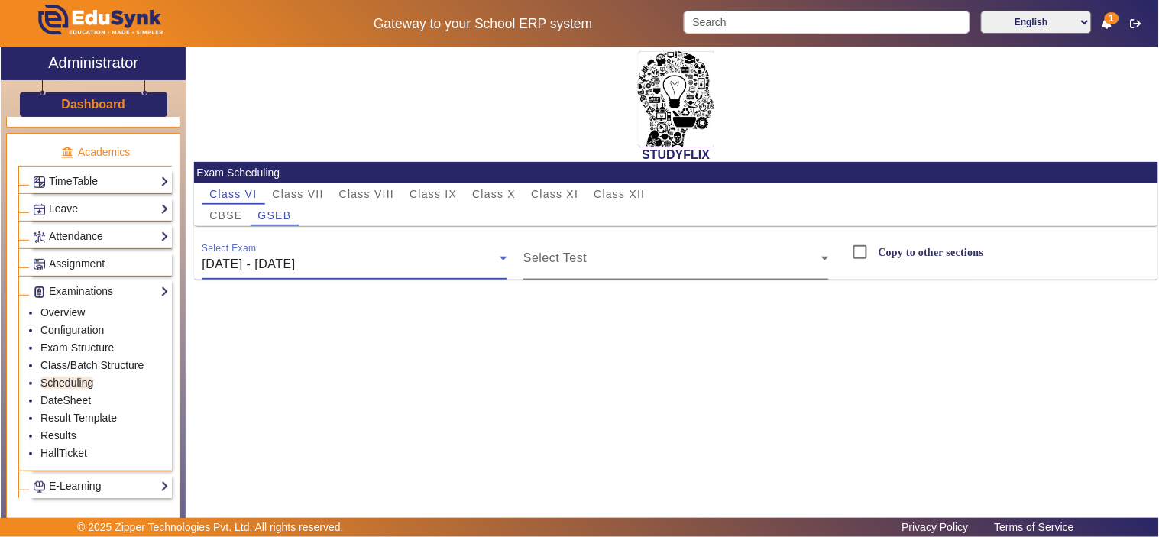
click at [629, 264] on span at bounding box center [673, 264] width 298 height 18
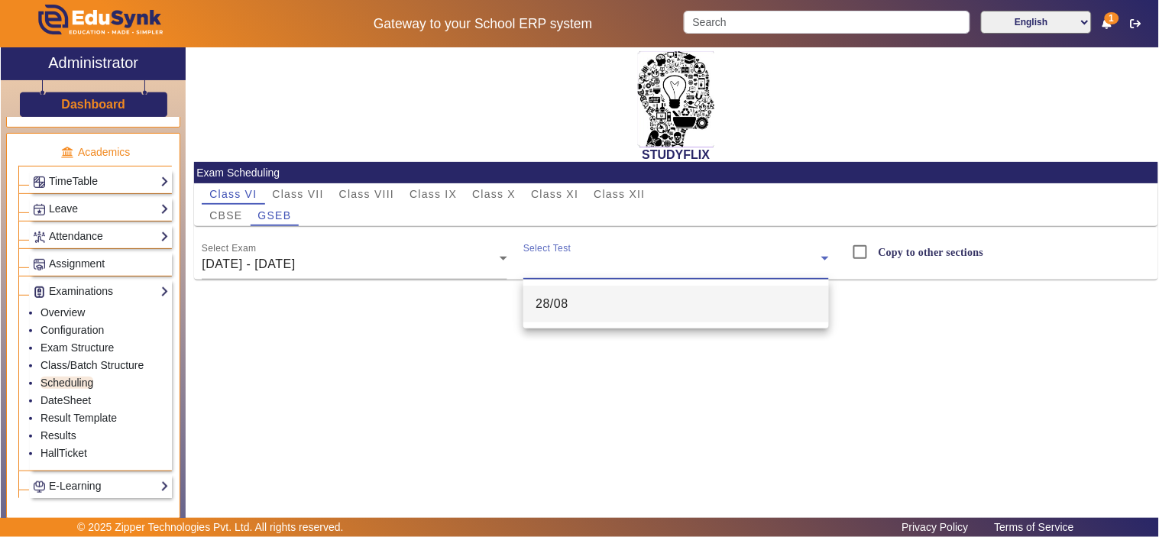
click at [598, 310] on mat-option "28/08" at bounding box center [677, 304] width 306 height 37
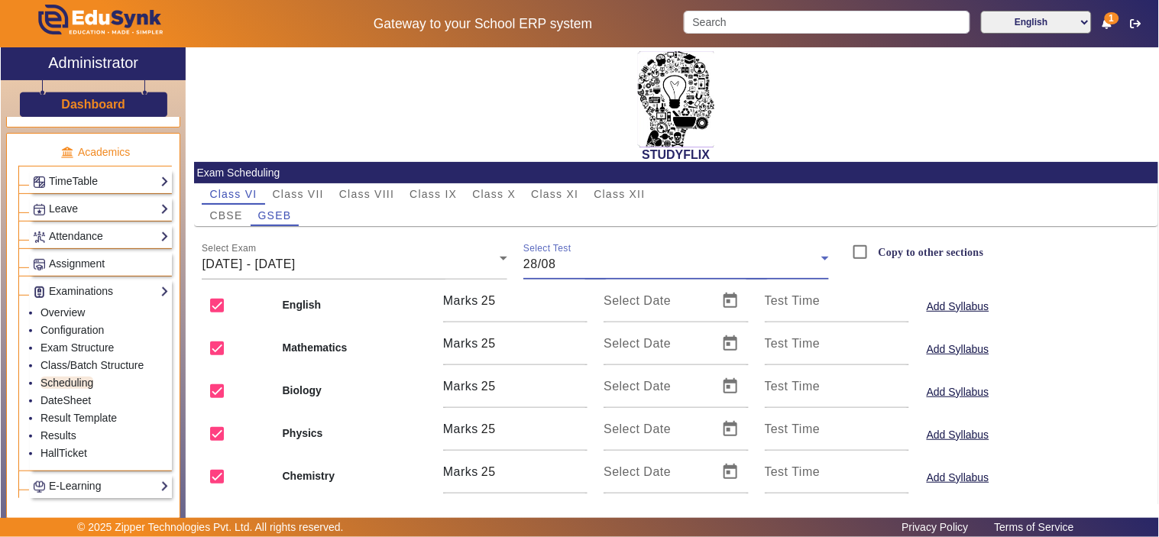
scroll to position [125, 0]
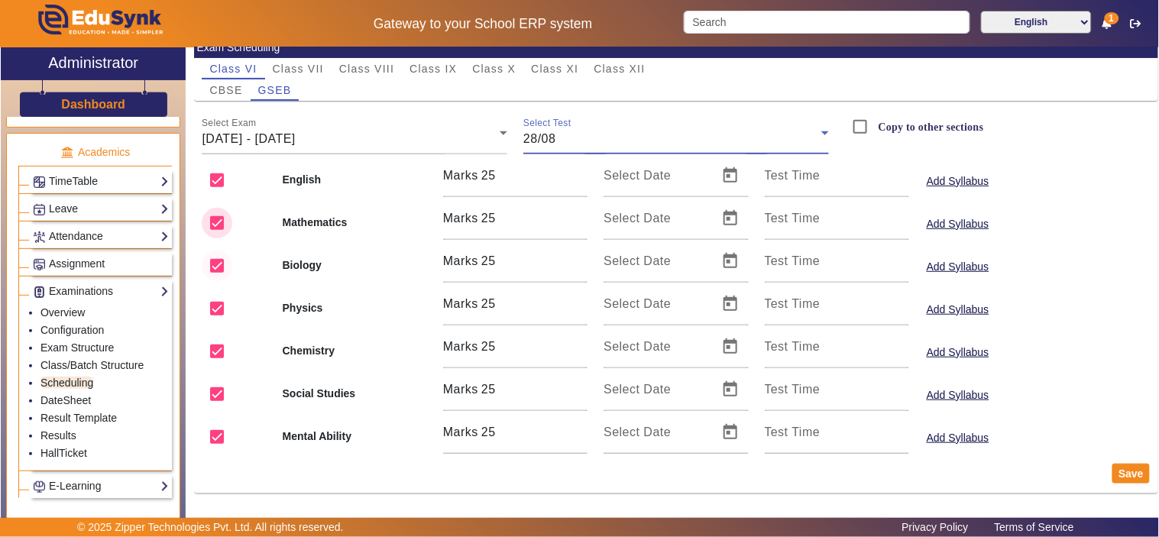
drag, startPoint x: 218, startPoint y: 220, endPoint x: 214, endPoint y: 270, distance: 49.8
click at [218, 232] on input "checkbox" at bounding box center [217, 223] width 31 height 31
checkbox input "false"
click at [215, 257] on input "checkbox" at bounding box center [217, 266] width 31 height 31
checkbox input "false"
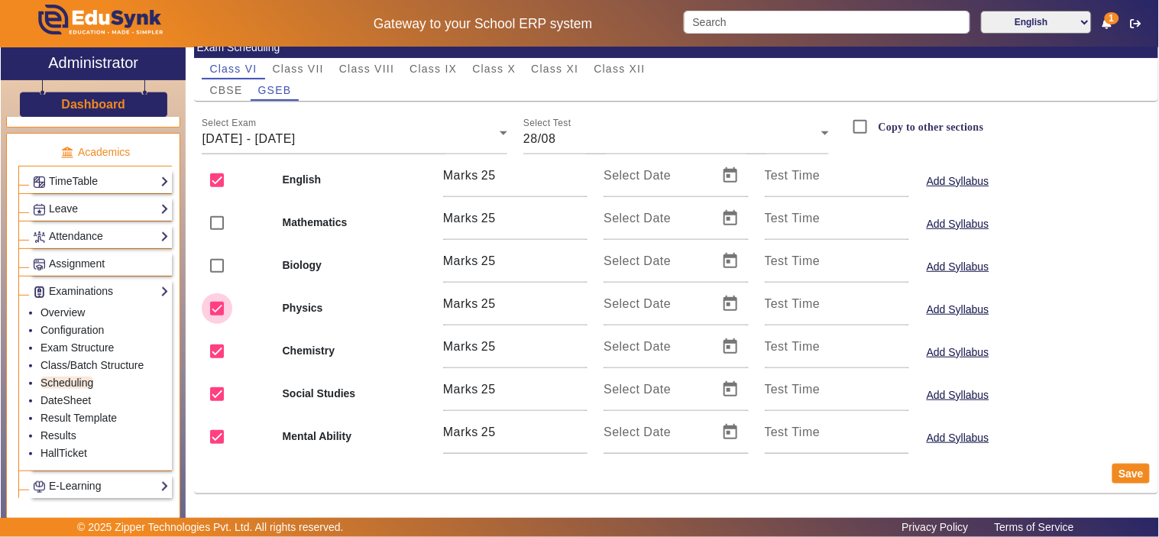
click at [218, 313] on input "checkbox" at bounding box center [217, 308] width 31 height 31
checkbox input "false"
click at [218, 347] on input "checkbox" at bounding box center [217, 351] width 31 height 31
checkbox input "false"
click at [223, 439] on input "checkbox" at bounding box center [217, 437] width 31 height 31
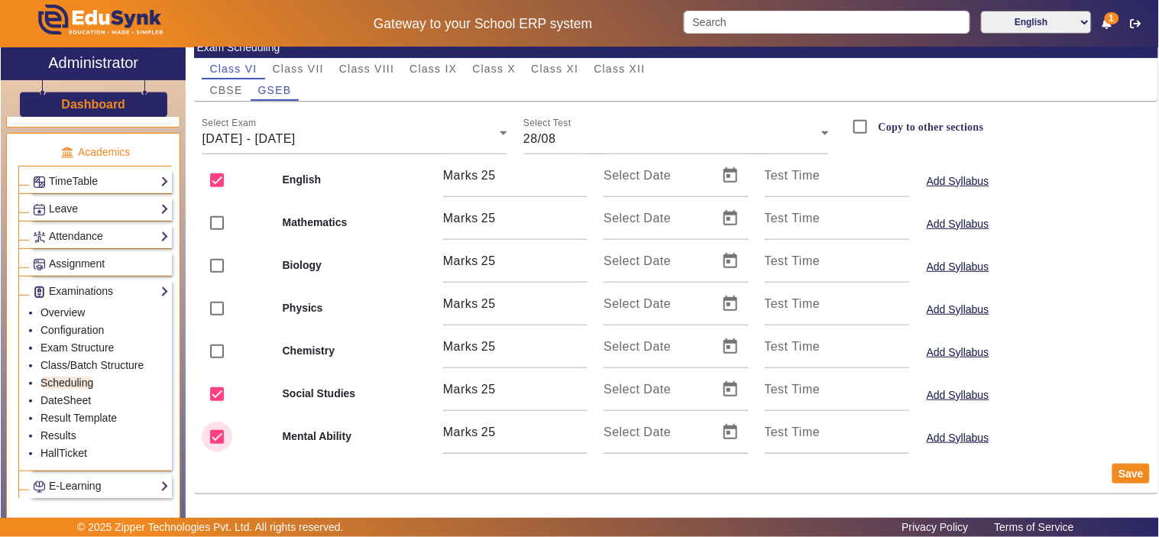
checkbox input "false"
click at [721, 176] on span "Open calendar" at bounding box center [730, 175] width 37 height 37
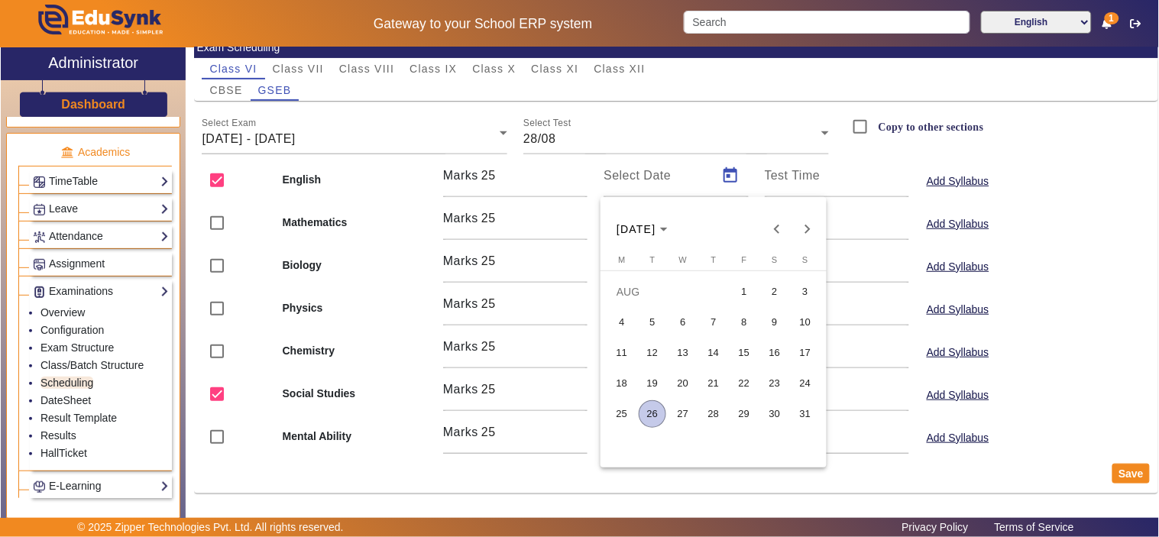
click at [715, 417] on span "28" at bounding box center [714, 414] width 28 height 28
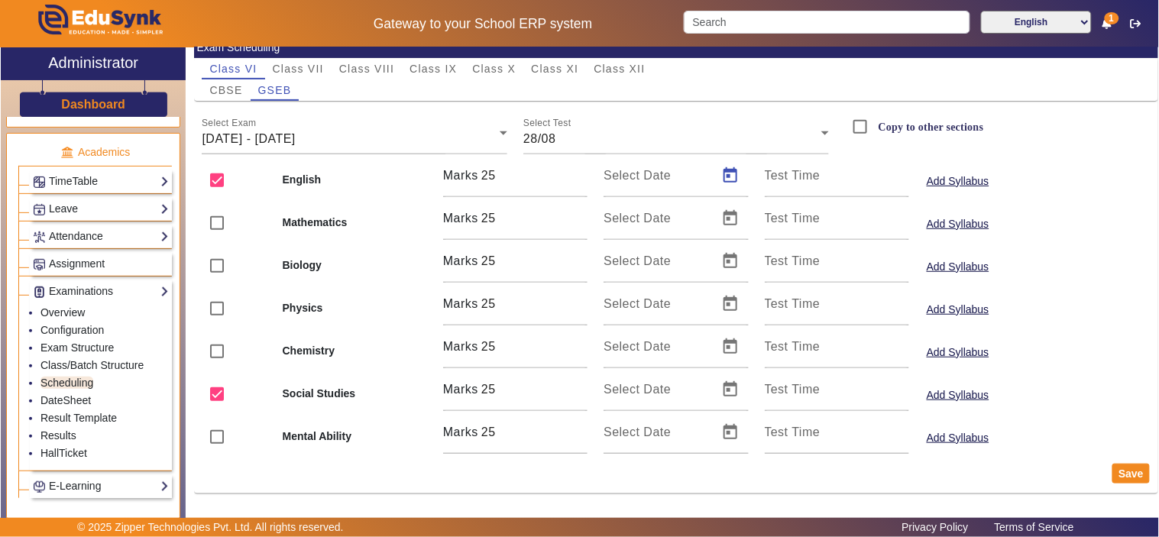
type input "[DATE]"
click at [728, 392] on span "Open calendar" at bounding box center [730, 389] width 37 height 37
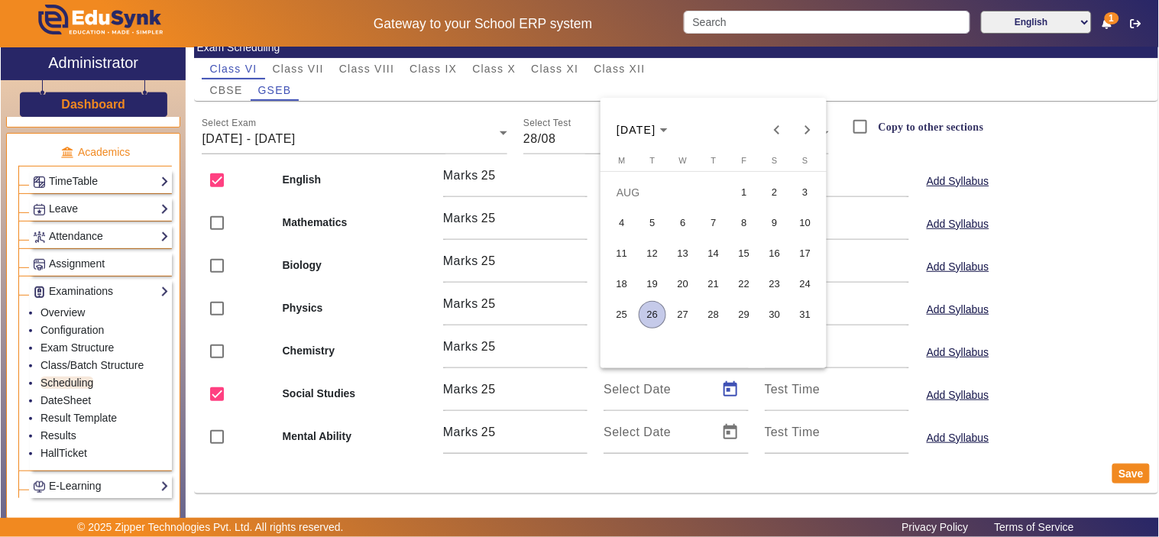
click at [712, 318] on span "28" at bounding box center [714, 315] width 28 height 28
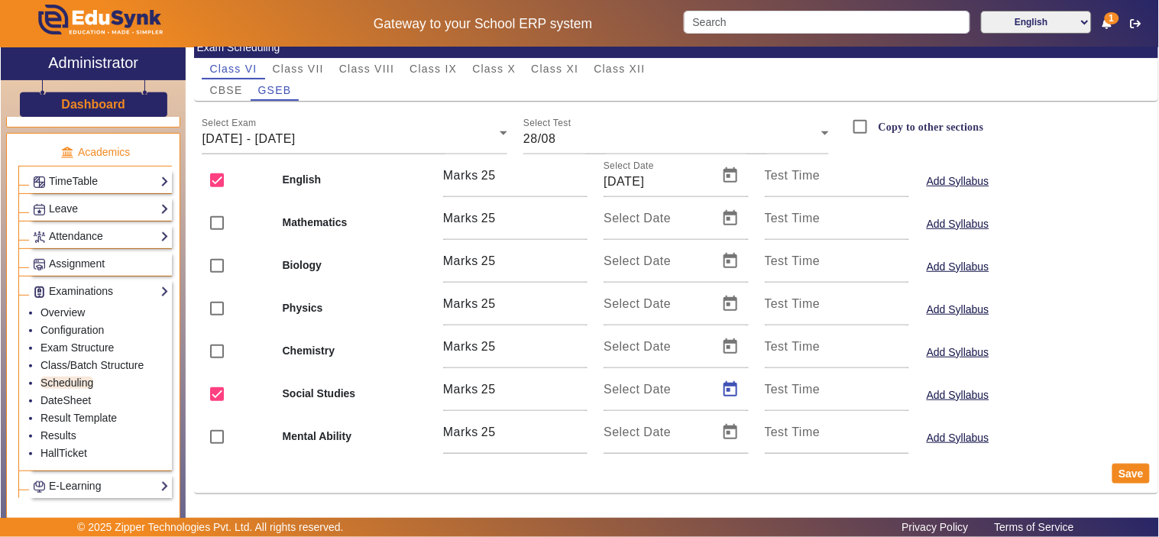
type input "[DATE]"
click at [1113, 471] on button "Save" at bounding box center [1131, 474] width 37 height 20
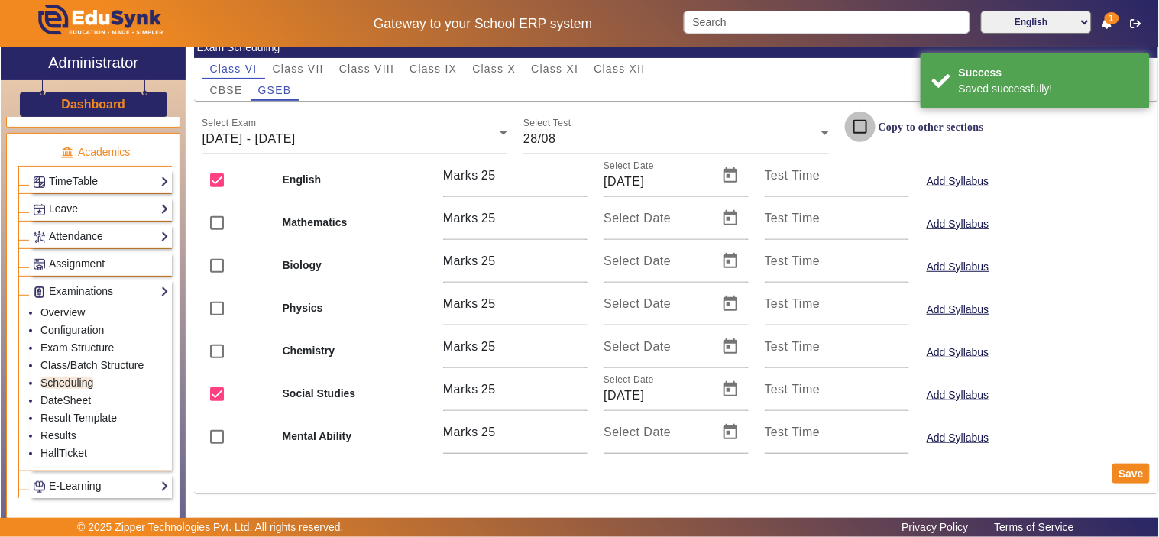
click at [861, 127] on input "Copy to other sections" at bounding box center [860, 127] width 31 height 31
click at [1130, 472] on button "Save" at bounding box center [1131, 474] width 37 height 20
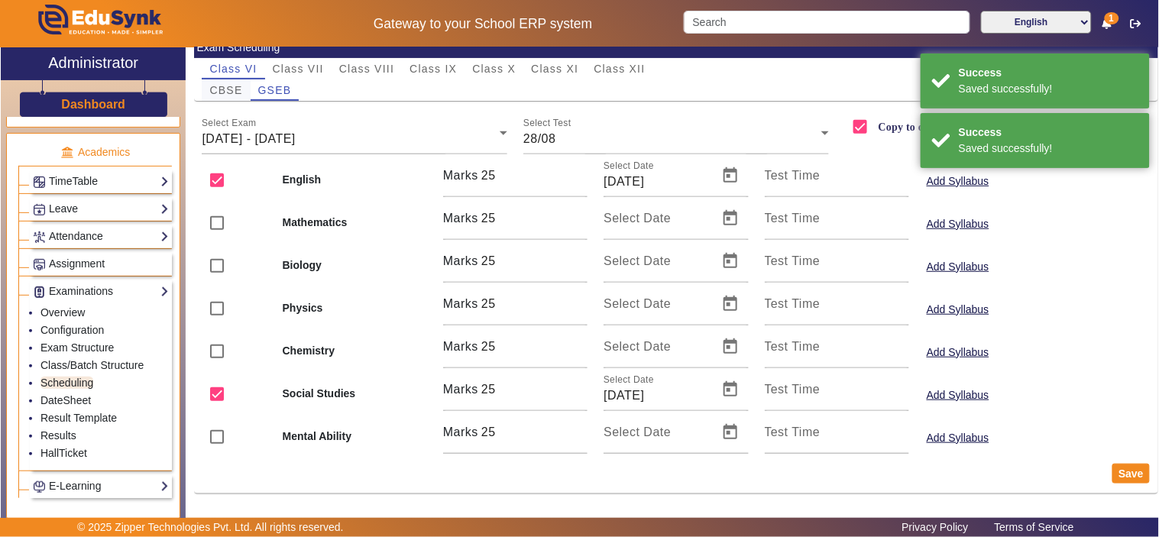
click at [235, 87] on span "CBSE" at bounding box center [225, 90] width 33 height 11
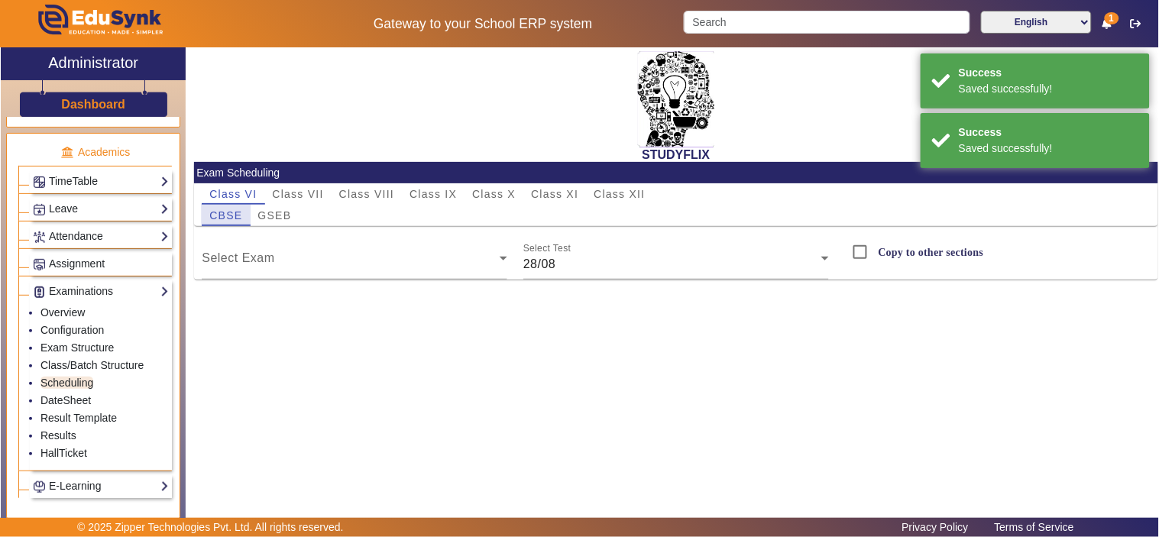
checkbox input "false"
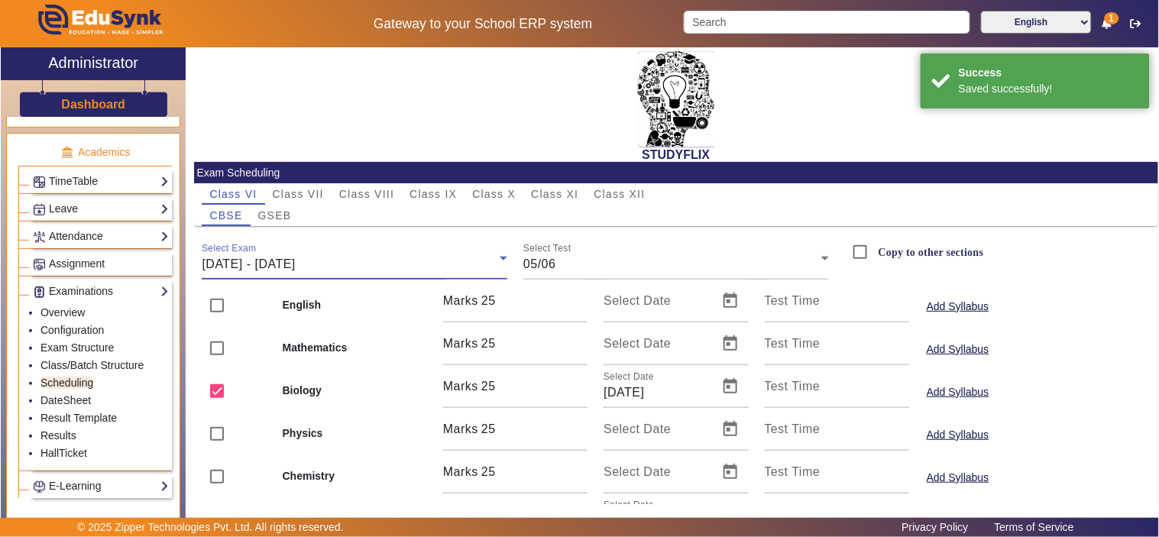
click at [384, 255] on div "[DATE] - [DATE]" at bounding box center [351, 264] width 298 height 18
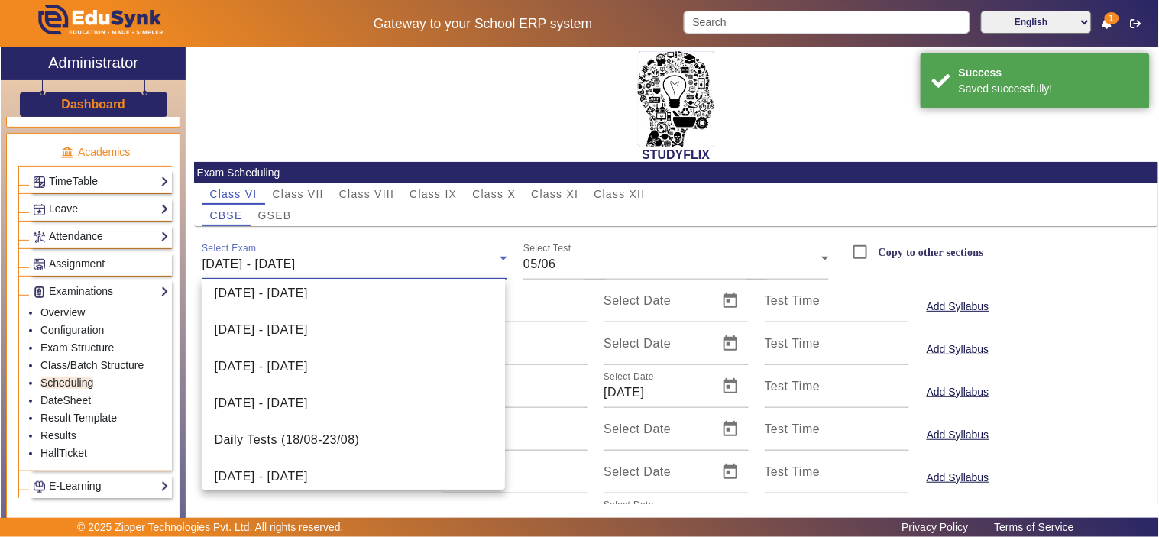
scroll to position [387, 0]
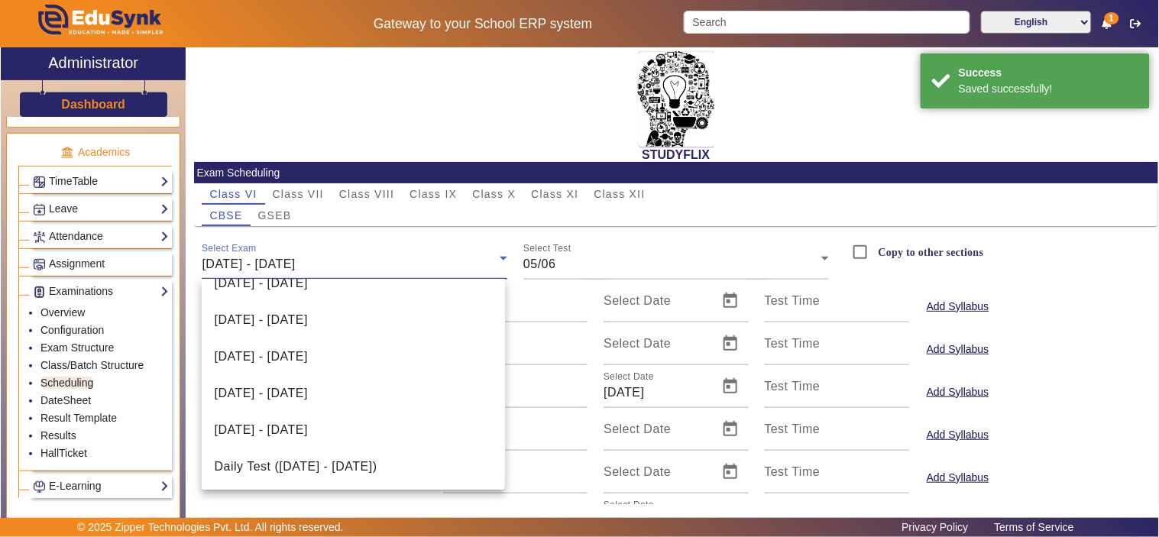
click at [394, 391] on mat-option "[DATE] - [DATE]" at bounding box center [353, 393] width 303 height 37
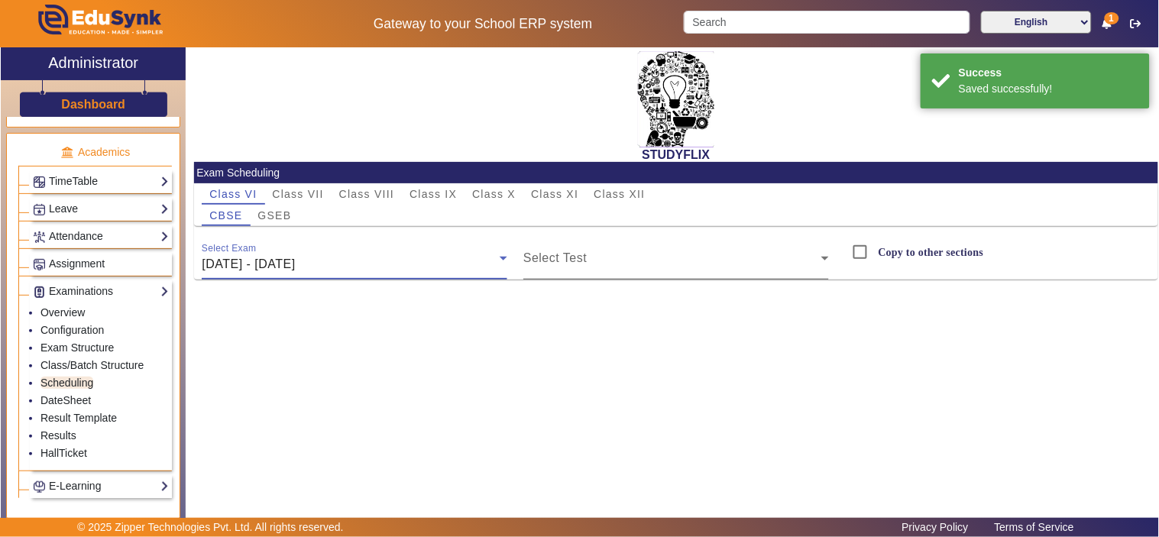
click at [598, 254] on div "Select Test" at bounding box center [677, 258] width 306 height 43
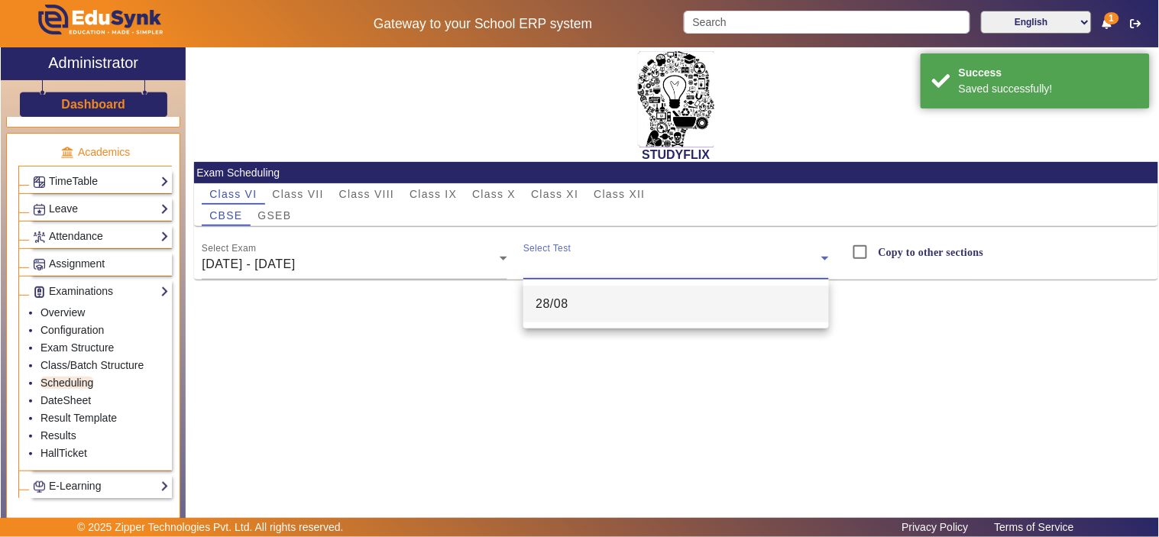
click at [587, 300] on mat-option "28/08" at bounding box center [677, 304] width 306 height 37
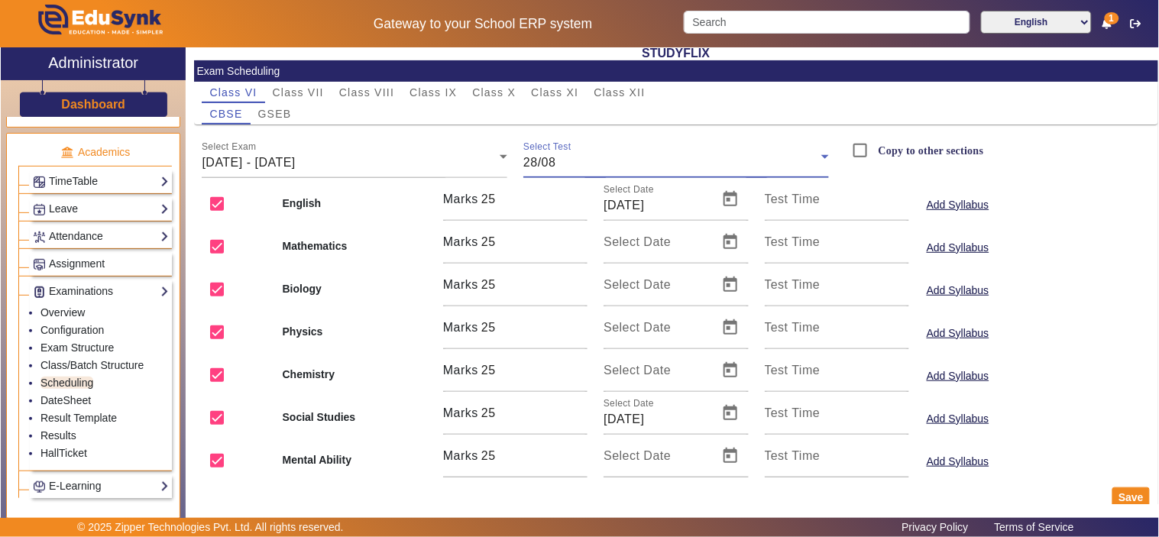
scroll to position [125, 0]
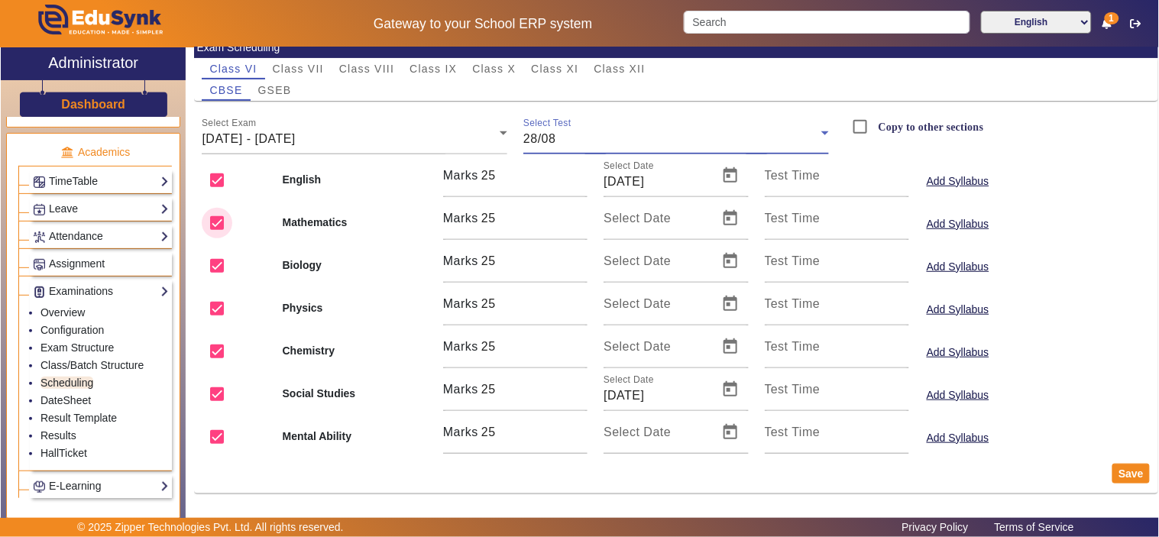
click at [222, 218] on input "checkbox" at bounding box center [217, 223] width 31 height 31
checkbox input "false"
click at [224, 269] on input "checkbox" at bounding box center [217, 266] width 31 height 31
checkbox input "false"
click at [219, 314] on input "checkbox" at bounding box center [217, 308] width 31 height 31
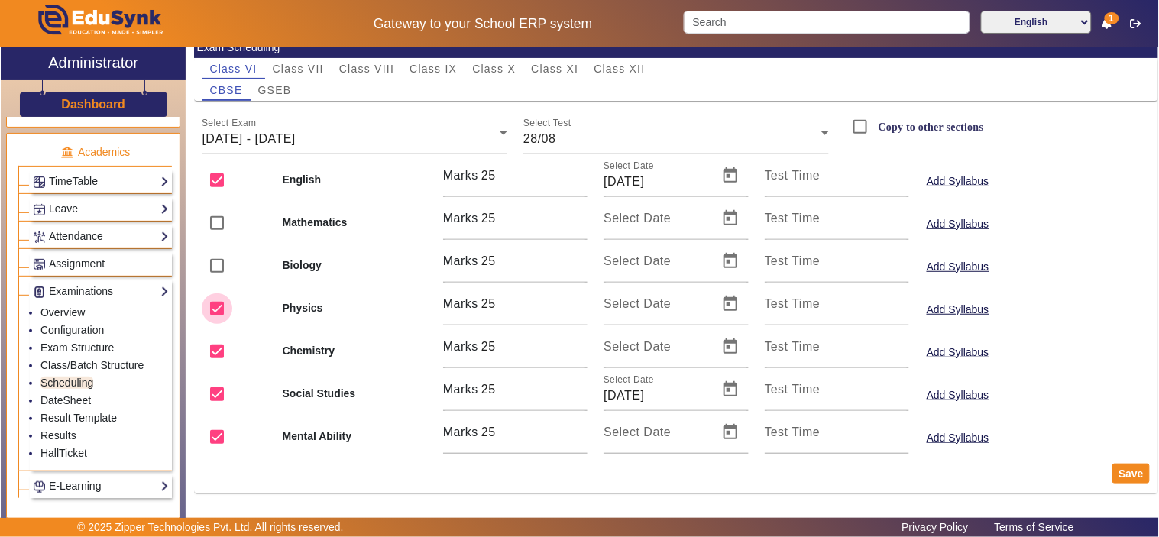
checkbox input "false"
click at [217, 358] on input "checkbox" at bounding box center [217, 351] width 31 height 31
checkbox input "false"
drag, startPoint x: 216, startPoint y: 431, endPoint x: 658, endPoint y: 459, distance: 442.7
click at [219, 432] on input "checkbox" at bounding box center [217, 437] width 31 height 31
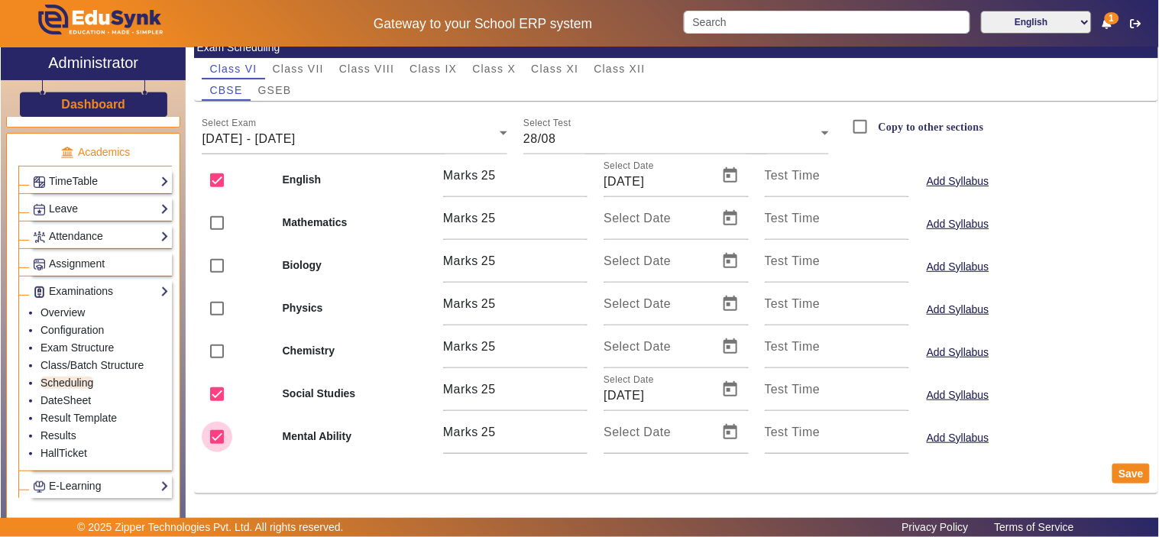
checkbox input "false"
click at [1120, 472] on button "Save" at bounding box center [1131, 474] width 37 height 20
click at [295, 139] on span "[DATE] - [DATE]" at bounding box center [248, 138] width 93 height 13
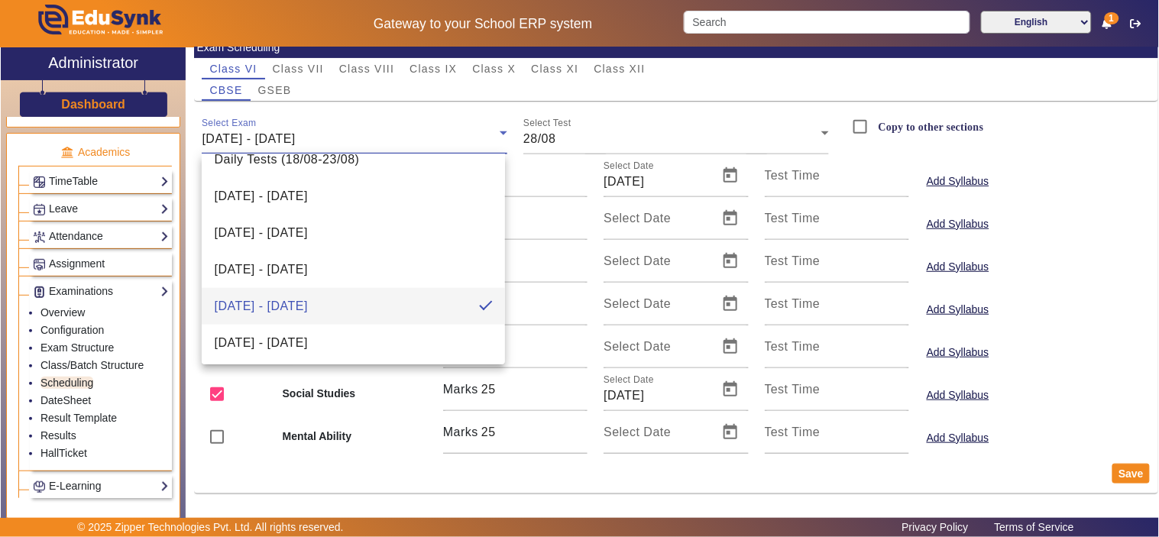
scroll to position [387, 0]
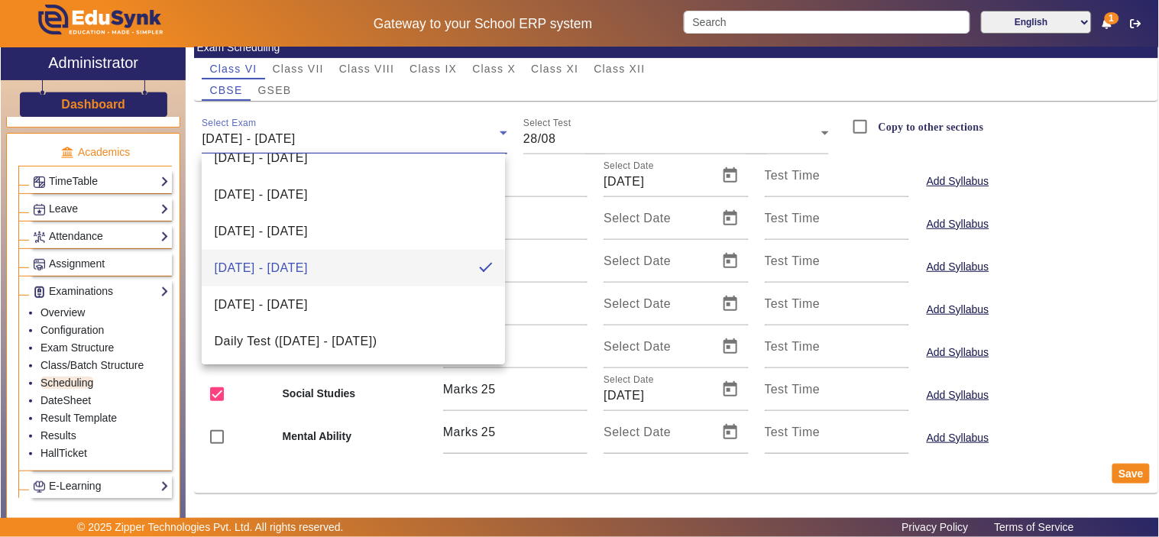
click at [307, 300] on span "[DATE] - [DATE]" at bounding box center [260, 305] width 93 height 18
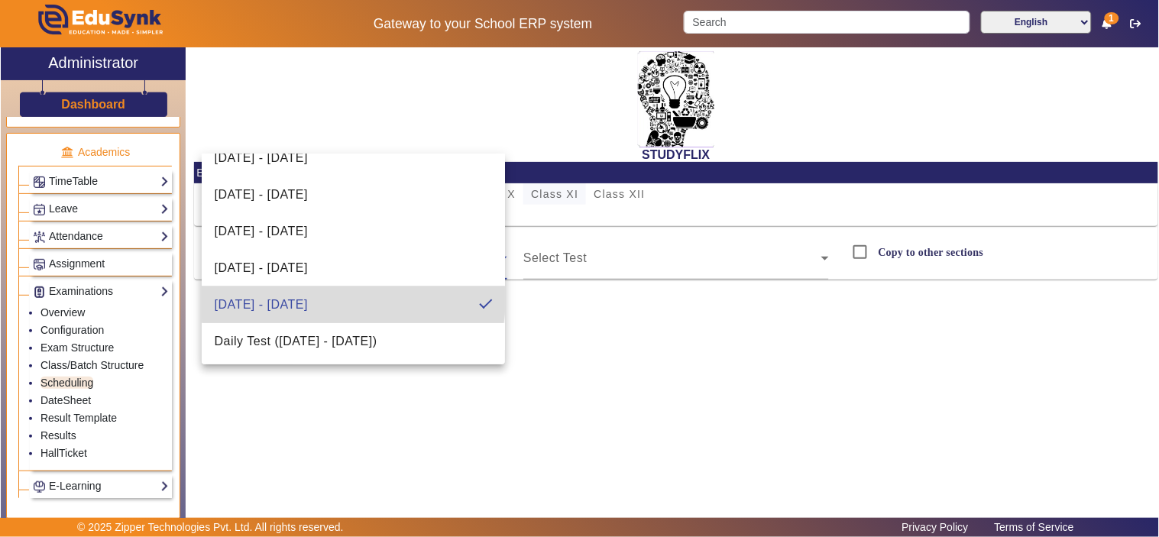
scroll to position [0, 0]
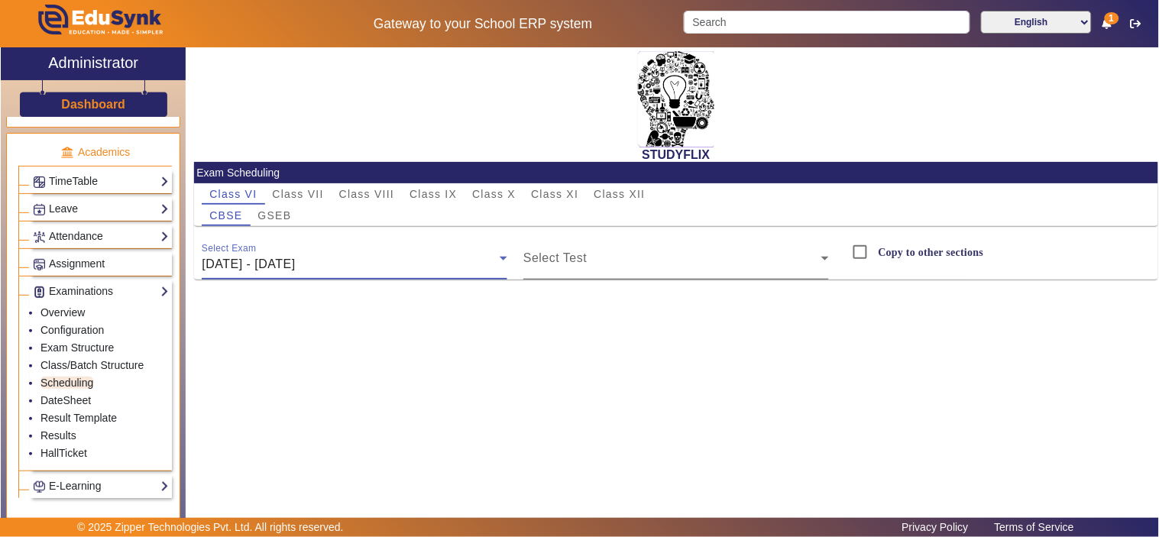
click at [589, 268] on span at bounding box center [673, 264] width 298 height 18
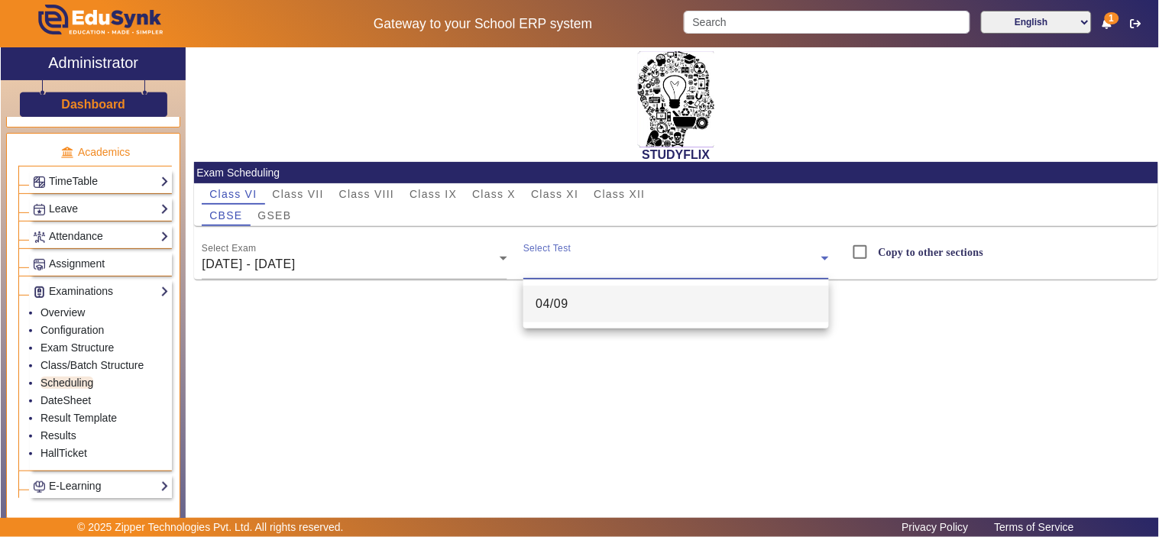
click at [581, 309] on mat-option "04/09" at bounding box center [677, 304] width 306 height 37
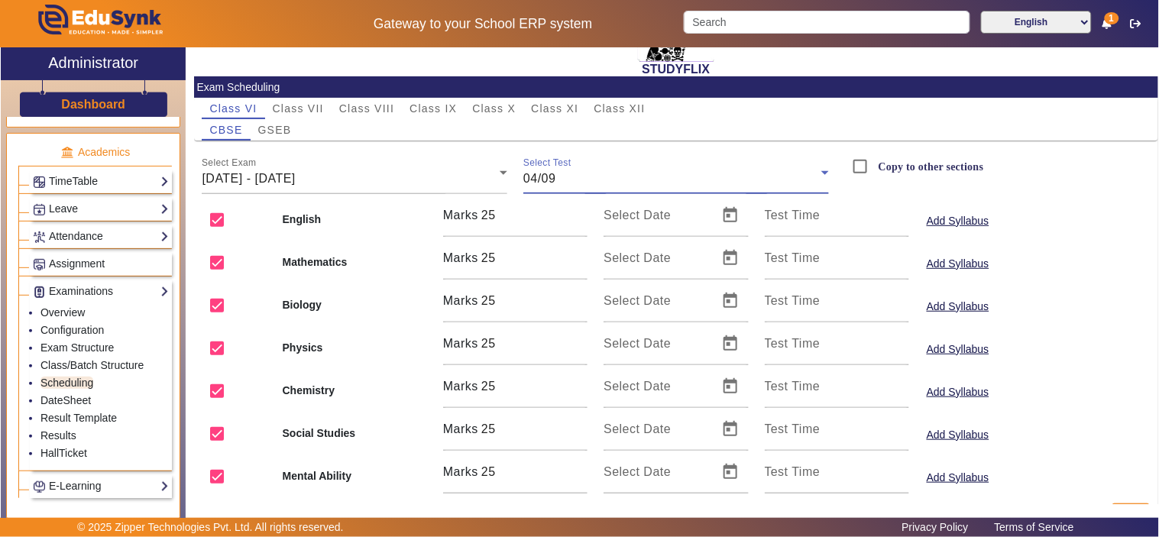
scroll to position [125, 0]
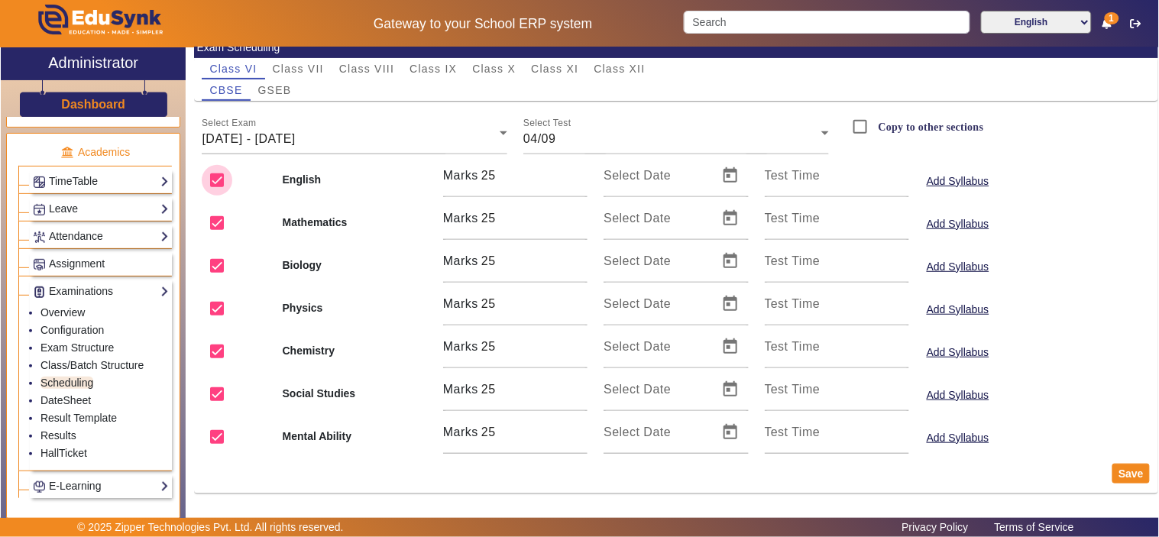
click at [216, 182] on input "checkbox" at bounding box center [217, 180] width 31 height 31
checkbox input "false"
click at [217, 261] on input "checkbox" at bounding box center [217, 266] width 31 height 31
checkbox input "false"
click at [220, 340] on input "checkbox" at bounding box center [217, 351] width 31 height 31
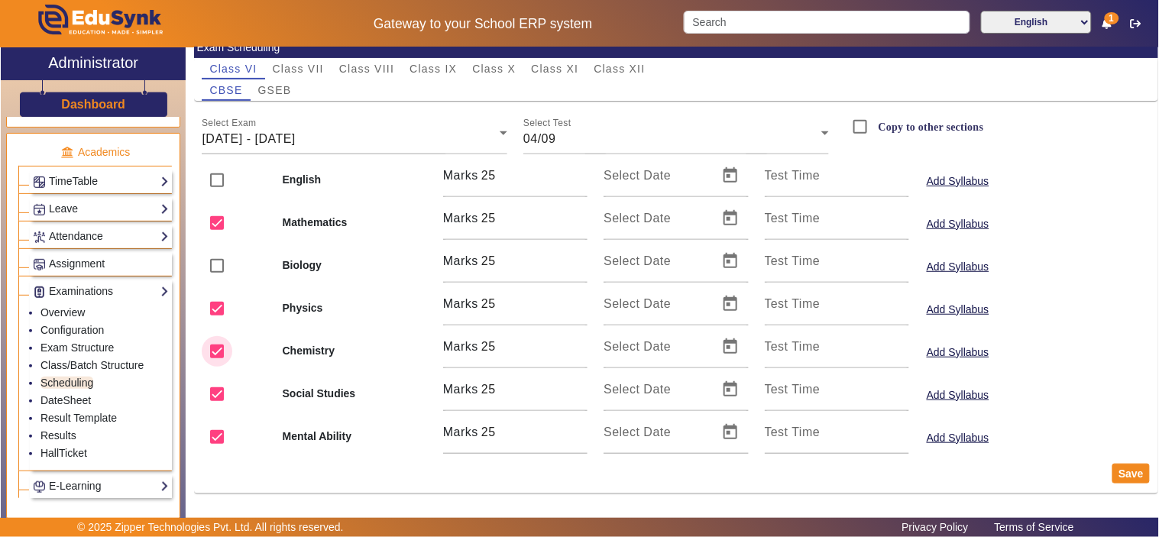
checkbox input "false"
click at [222, 387] on input "checkbox" at bounding box center [217, 394] width 31 height 31
checkbox input "false"
click at [210, 446] on input "checkbox" at bounding box center [217, 437] width 31 height 31
checkbox input "false"
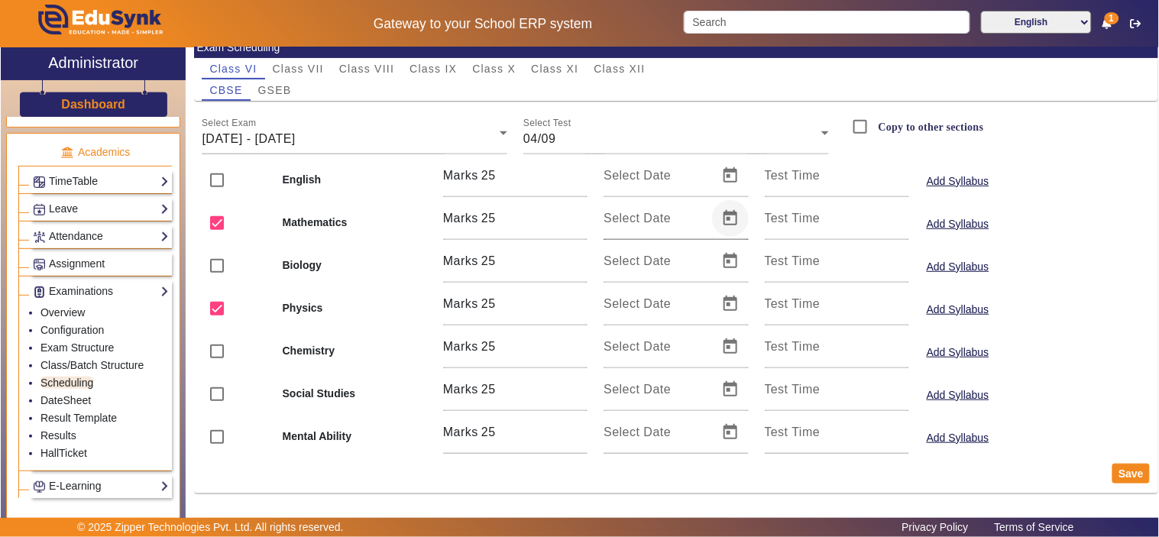
click at [721, 212] on span "Open calendar" at bounding box center [730, 218] width 37 height 37
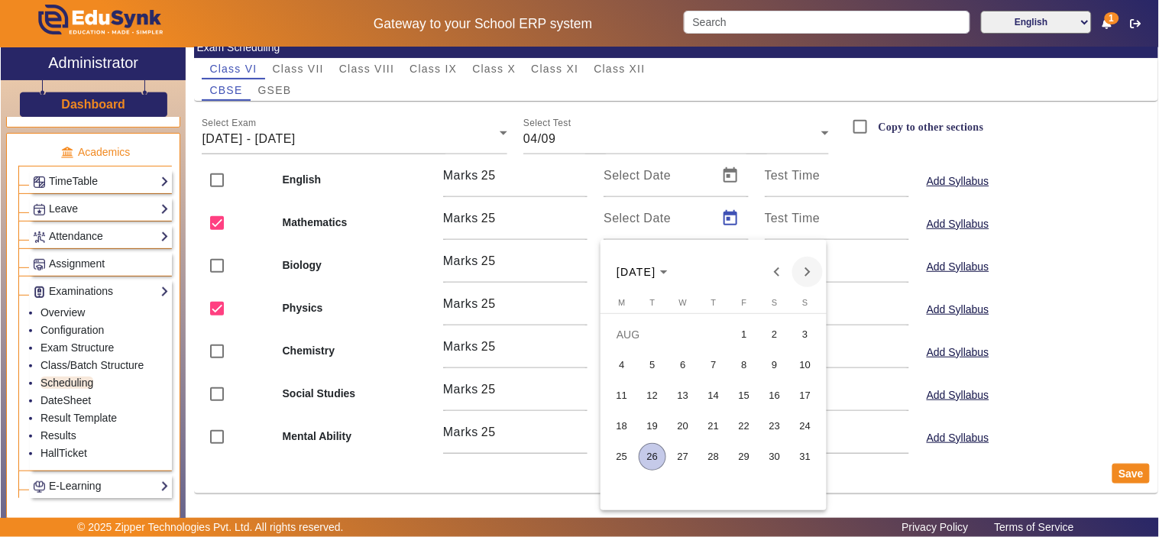
click at [810, 266] on span "Next month" at bounding box center [808, 272] width 31 height 31
click at [717, 361] on span "4" at bounding box center [714, 366] width 28 height 28
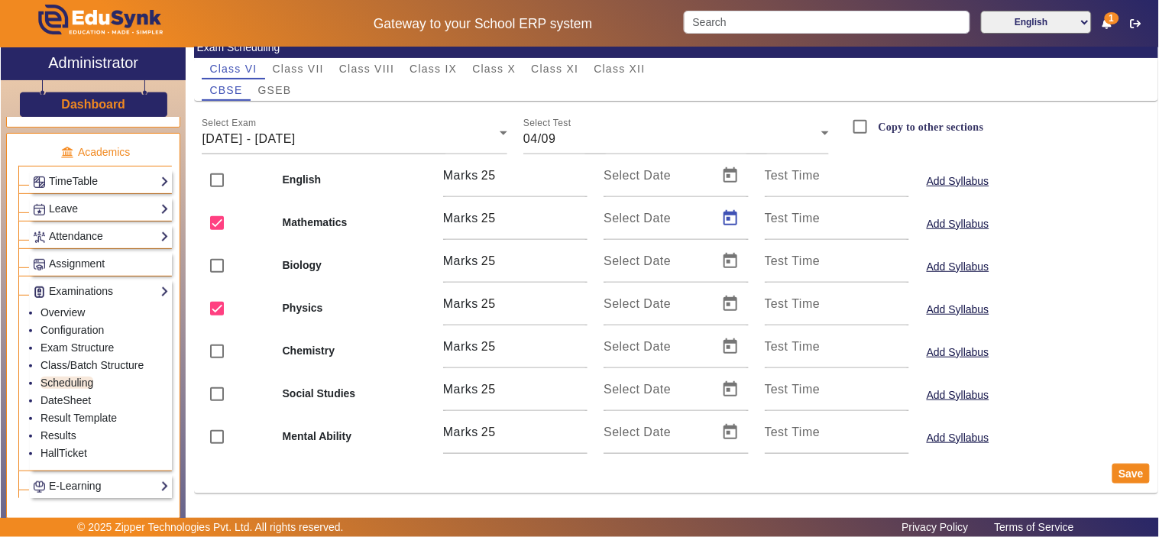
type input "[DATE]"
click at [728, 289] on span "Open calendar" at bounding box center [730, 304] width 37 height 37
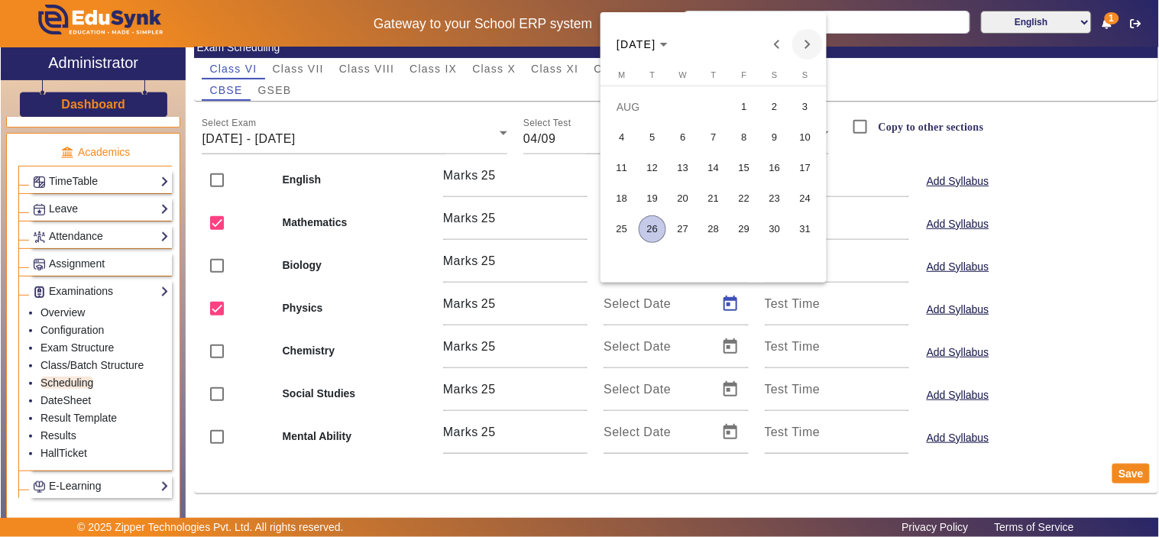
click at [810, 46] on span "Next month" at bounding box center [808, 44] width 31 height 31
click at [720, 140] on span "4" at bounding box center [714, 138] width 28 height 28
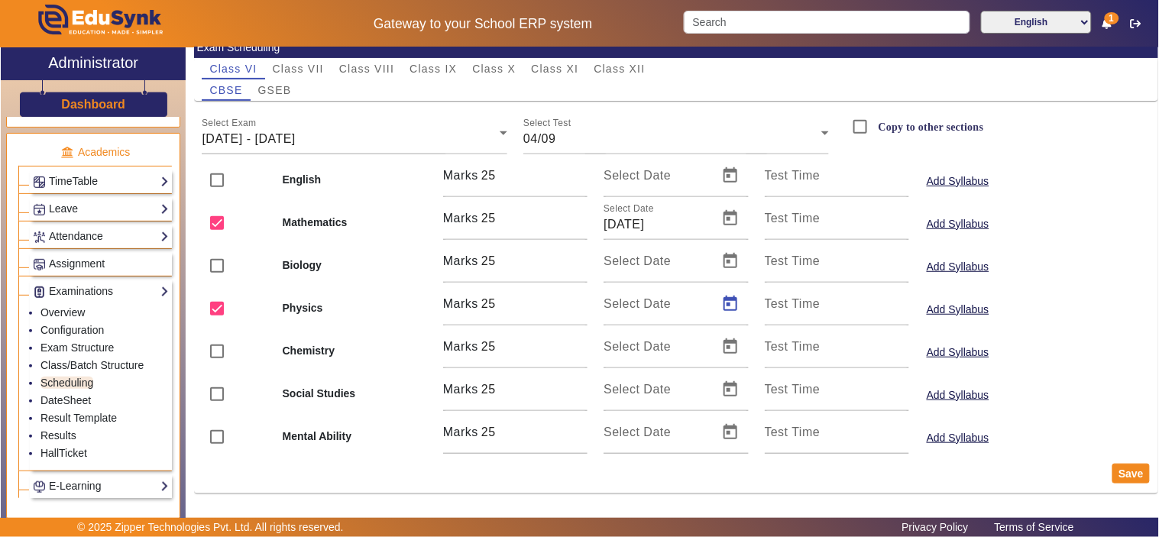
type input "[DATE]"
click at [861, 127] on input "Copy to other sections" at bounding box center [860, 127] width 31 height 31
click at [1117, 474] on button "Save" at bounding box center [1131, 474] width 37 height 20
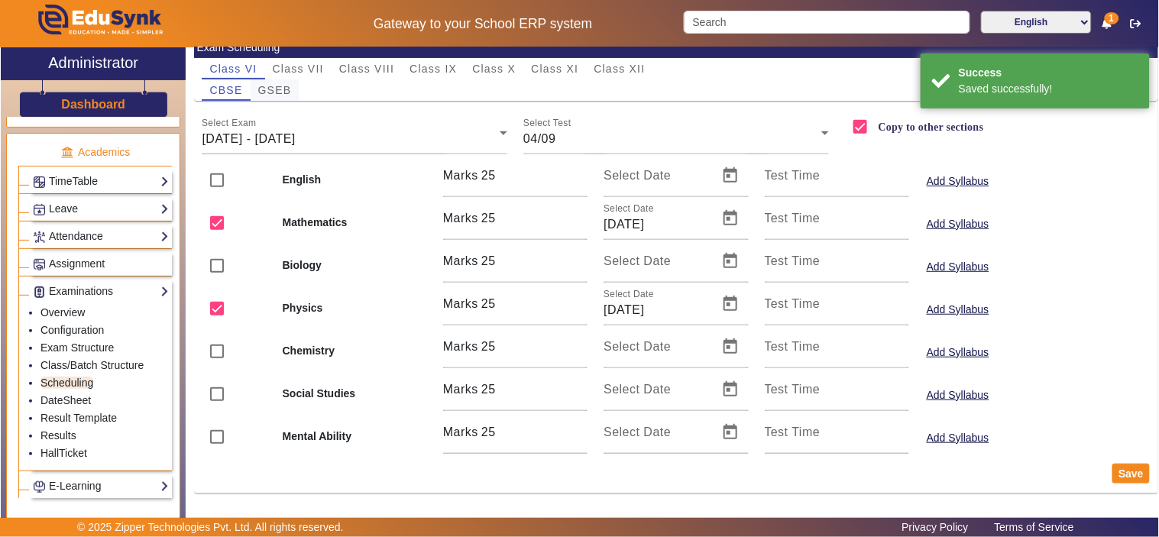
click at [280, 86] on span "GSEB" at bounding box center [275, 90] width 34 height 11
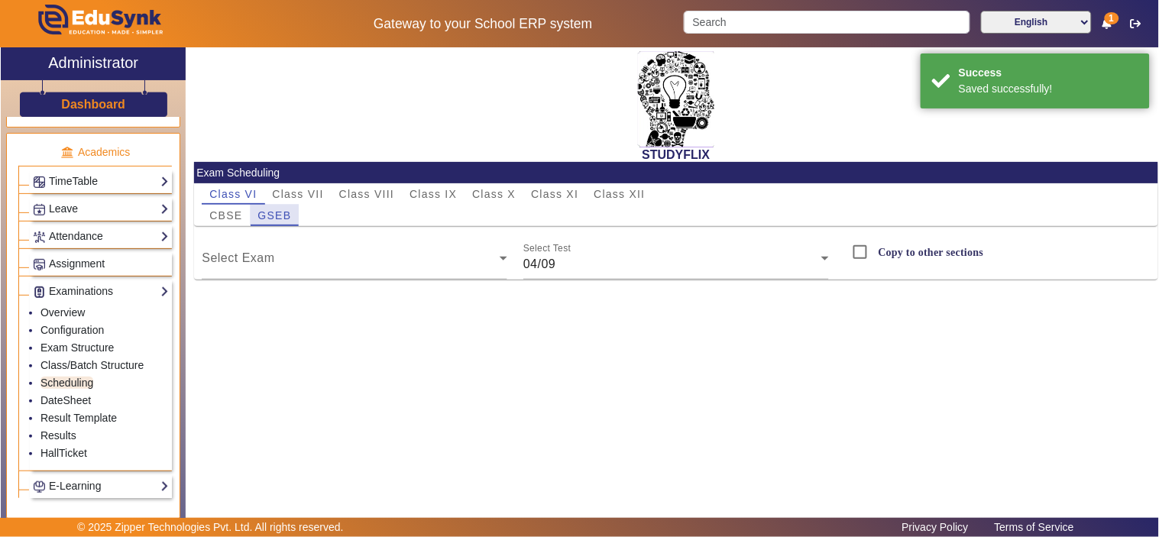
checkbox input "false"
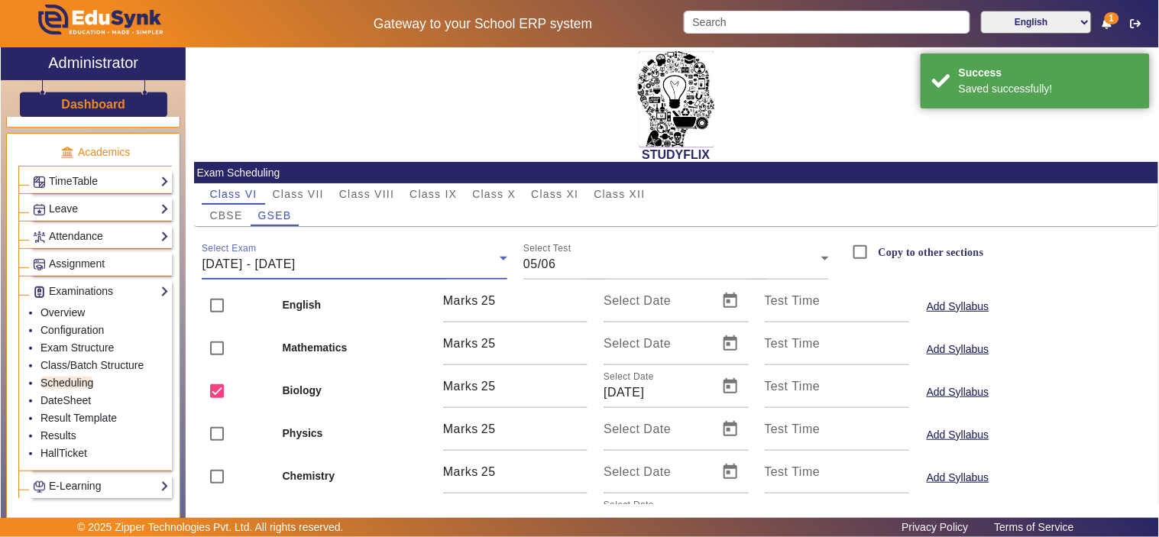
click at [295, 269] on span "[DATE] - [DATE]" at bounding box center [248, 264] width 93 height 13
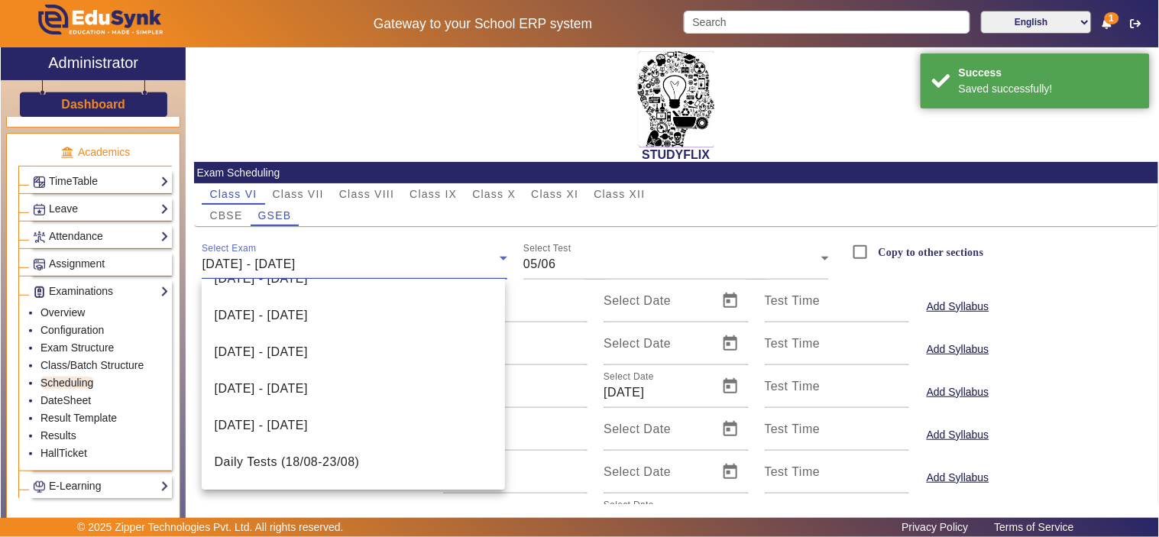
scroll to position [387, 0]
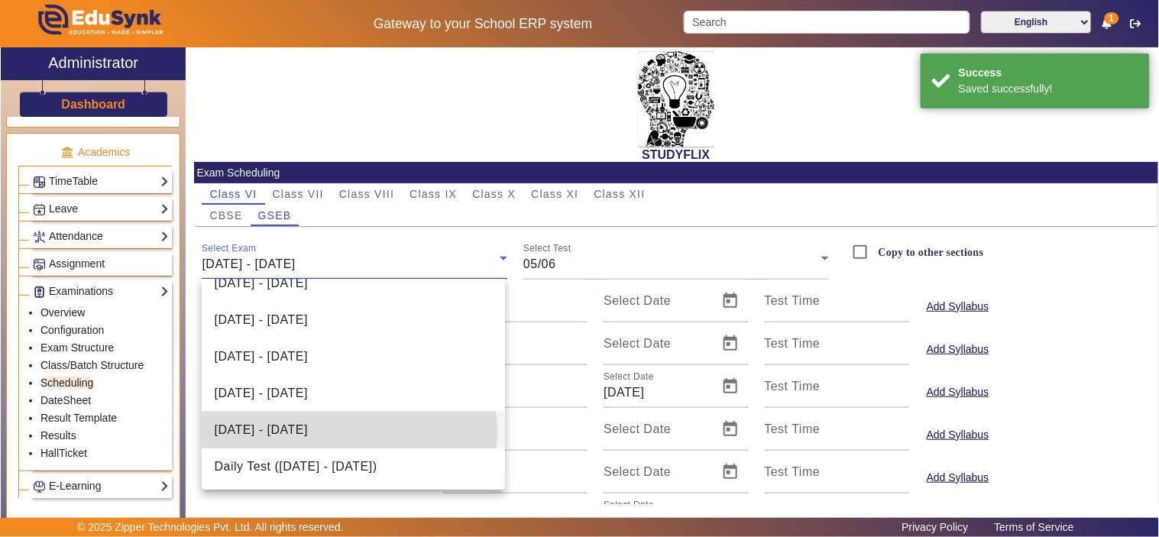
click at [307, 431] on span "[DATE] - [DATE]" at bounding box center [260, 430] width 93 height 18
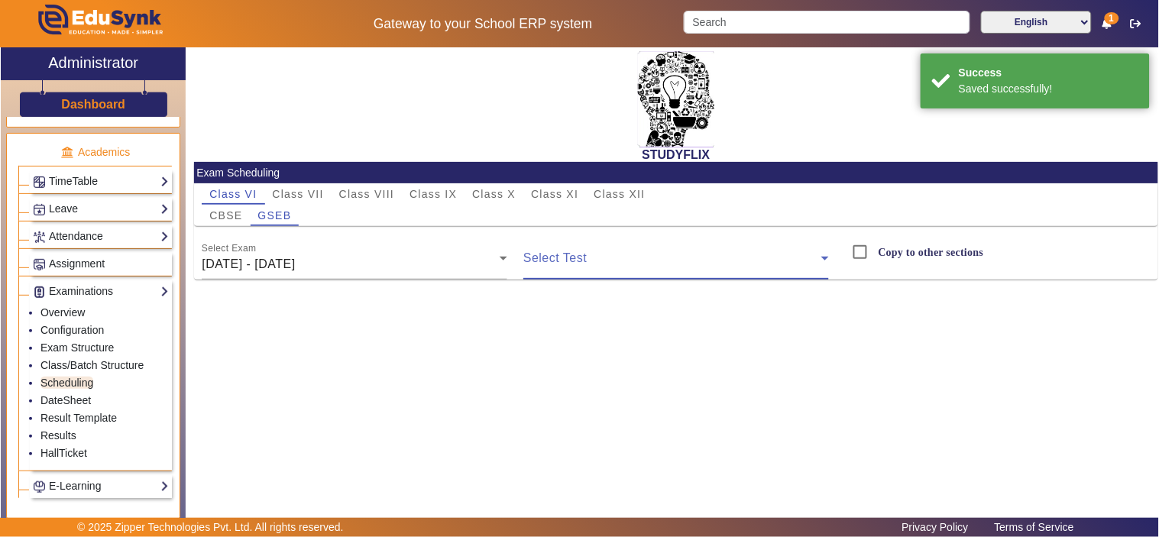
click at [539, 268] on span at bounding box center [673, 264] width 298 height 18
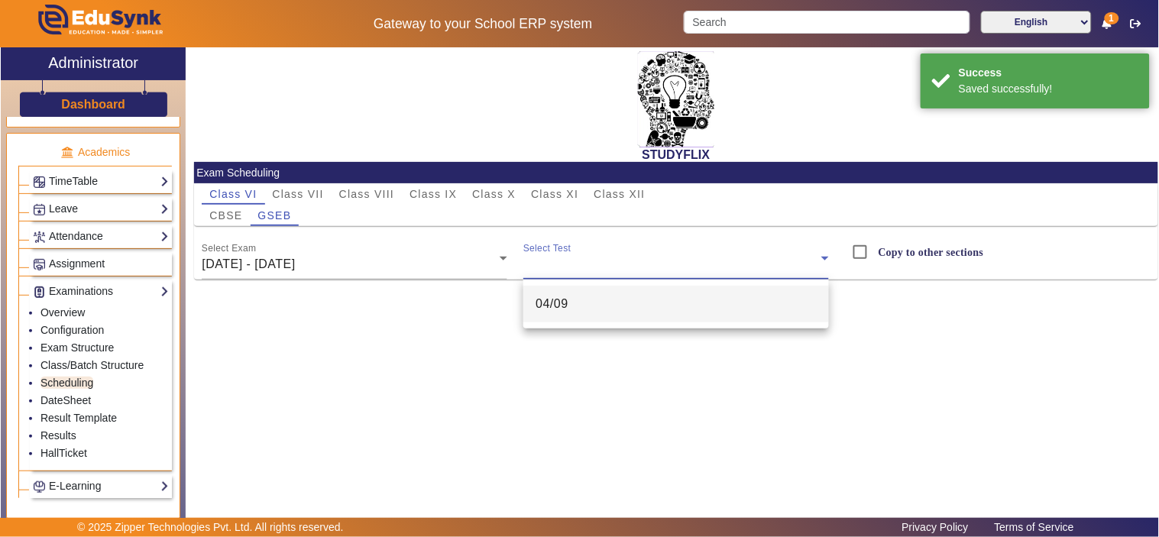
click at [554, 310] on span "04/09" at bounding box center [552, 304] width 33 height 18
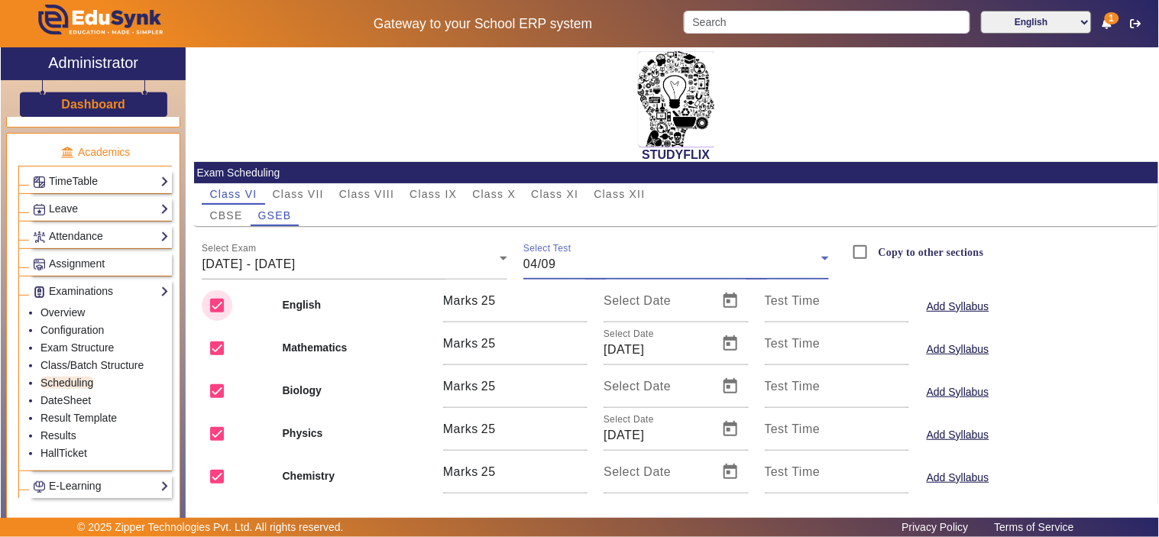
click at [212, 303] on input "checkbox" at bounding box center [217, 305] width 31 height 31
checkbox input "false"
click at [216, 378] on input "checkbox" at bounding box center [217, 391] width 31 height 31
checkbox input "false"
drag, startPoint x: 215, startPoint y: 469, endPoint x: 212, endPoint y: 485, distance: 15.6
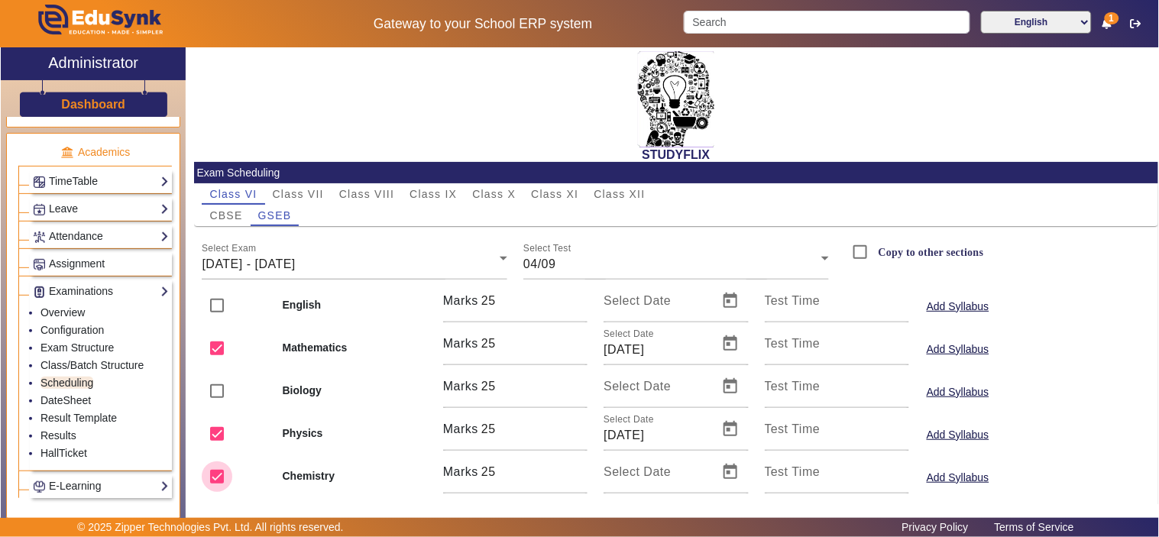
click at [215, 470] on input "checkbox" at bounding box center [217, 477] width 31 height 31
checkbox input "false"
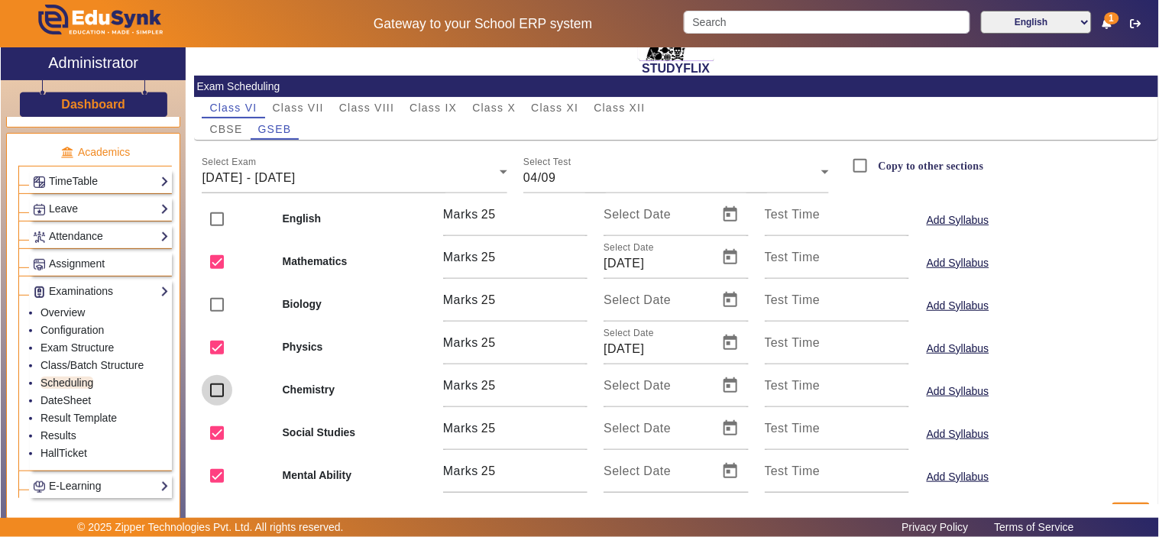
scroll to position [125, 0]
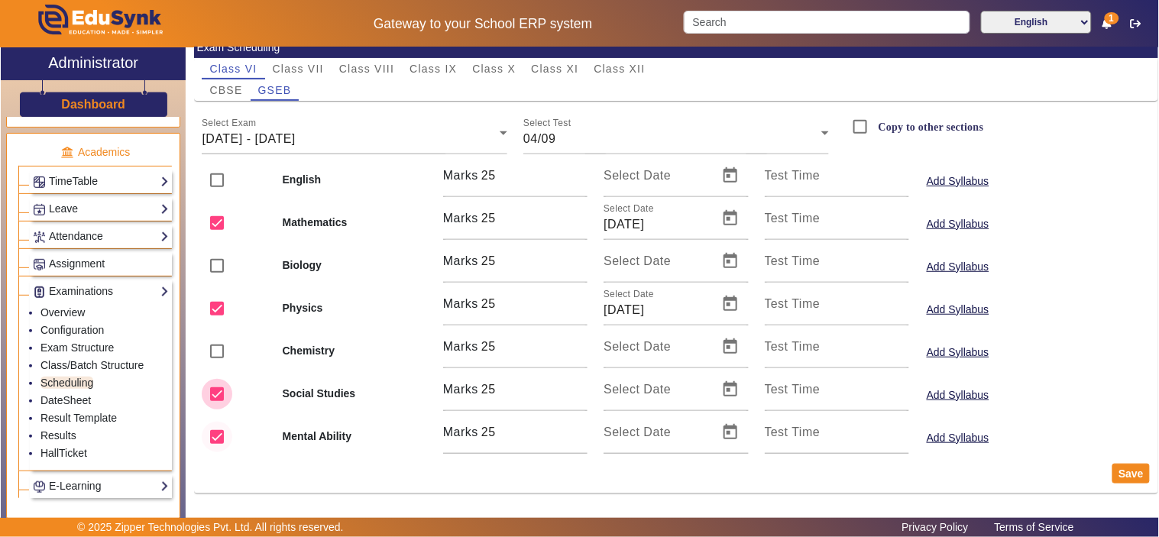
drag, startPoint x: 225, startPoint y: 394, endPoint x: 212, endPoint y: 424, distance: 32.2
click at [219, 402] on input "checkbox" at bounding box center [217, 394] width 31 height 31
checkbox input "false"
click at [218, 432] on input "checkbox" at bounding box center [217, 437] width 31 height 31
checkbox input "false"
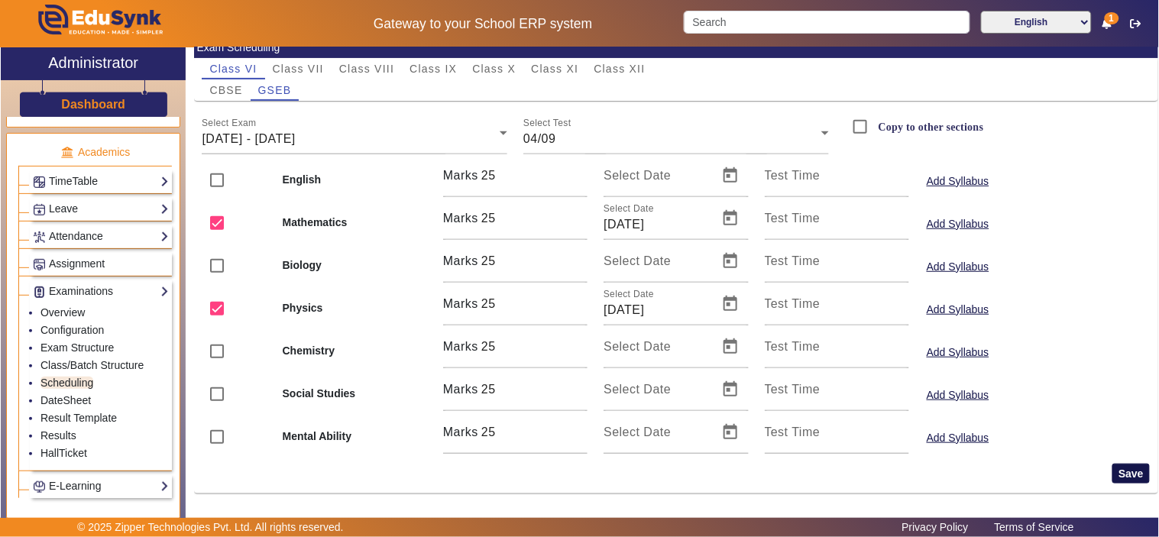
click at [1122, 477] on button "Save" at bounding box center [1131, 474] width 37 height 20
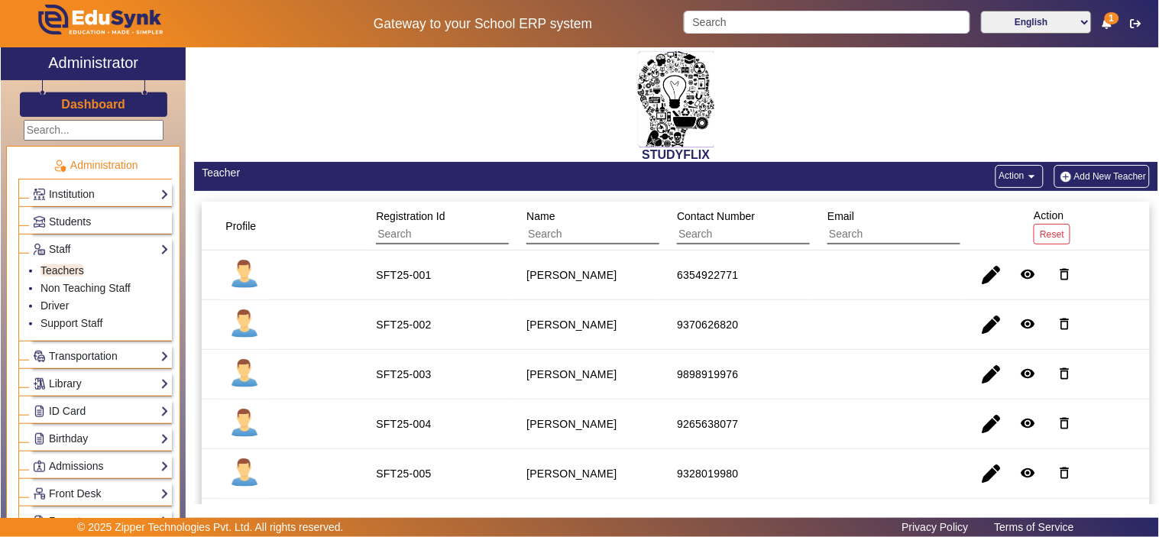
click at [94, 17] on img at bounding box center [99, 23] width 180 height 47
click at [83, 57] on h2 "Administrator" at bounding box center [93, 63] width 90 height 18
